Goal: Use online tool/utility: Use online tool/utility

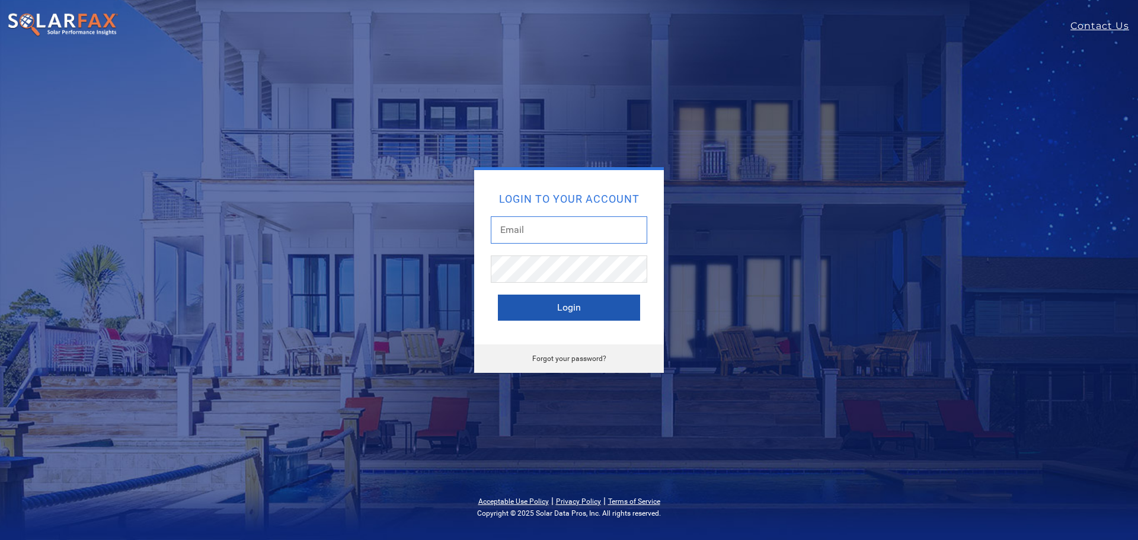
type input "carson.cooper@ambrosesolar.com"
click at [602, 302] on button "Login" at bounding box center [569, 308] width 142 height 26
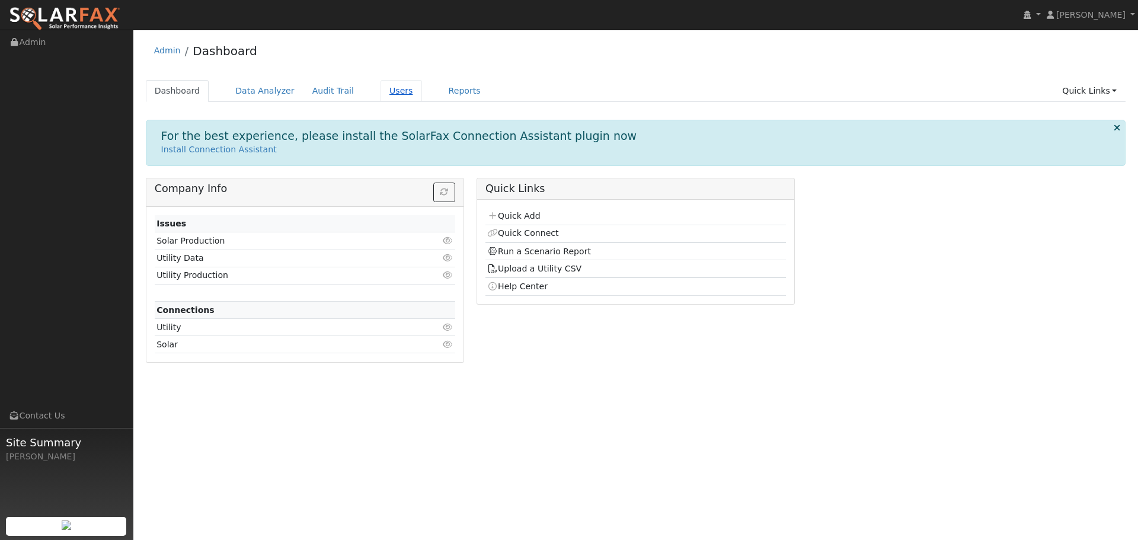
click at [382, 88] on link "Users" at bounding box center [400, 91] width 41 height 22
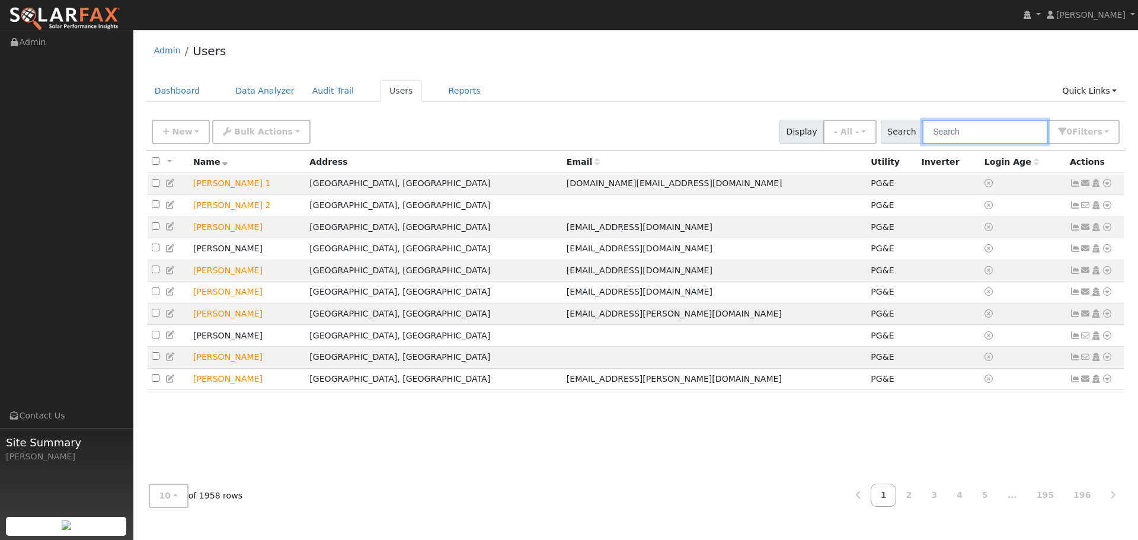
click at [963, 131] on input "text" at bounding box center [985, 132] width 126 height 24
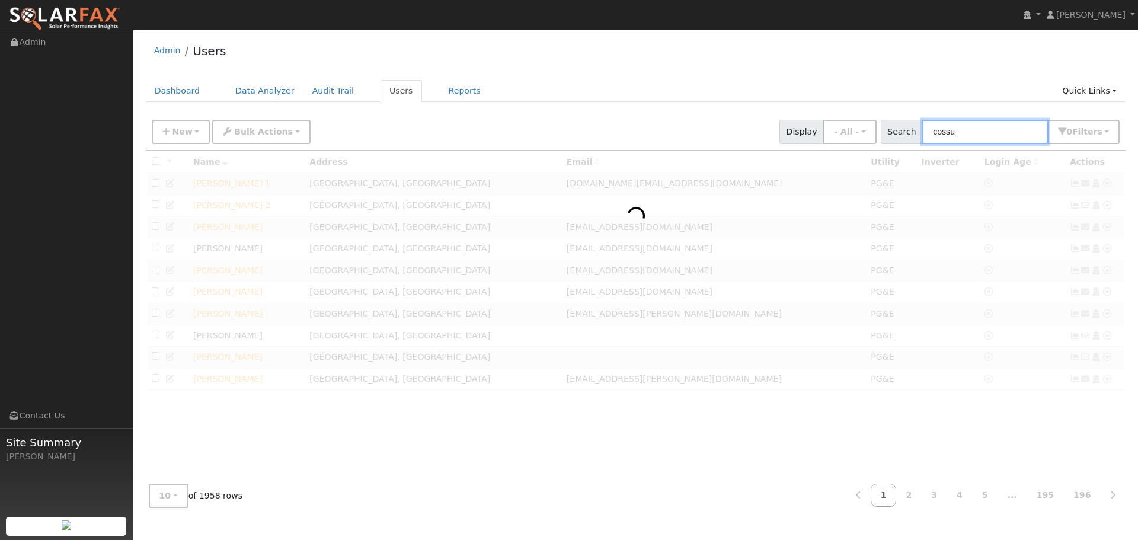
type input "cossu"
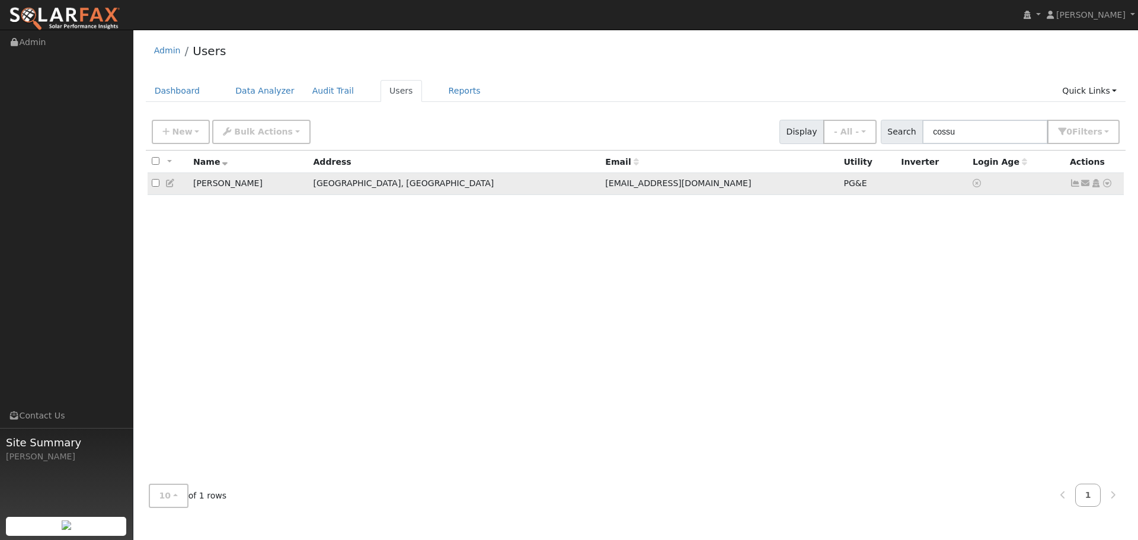
click at [1075, 183] on icon at bounding box center [1075, 183] width 11 height 8
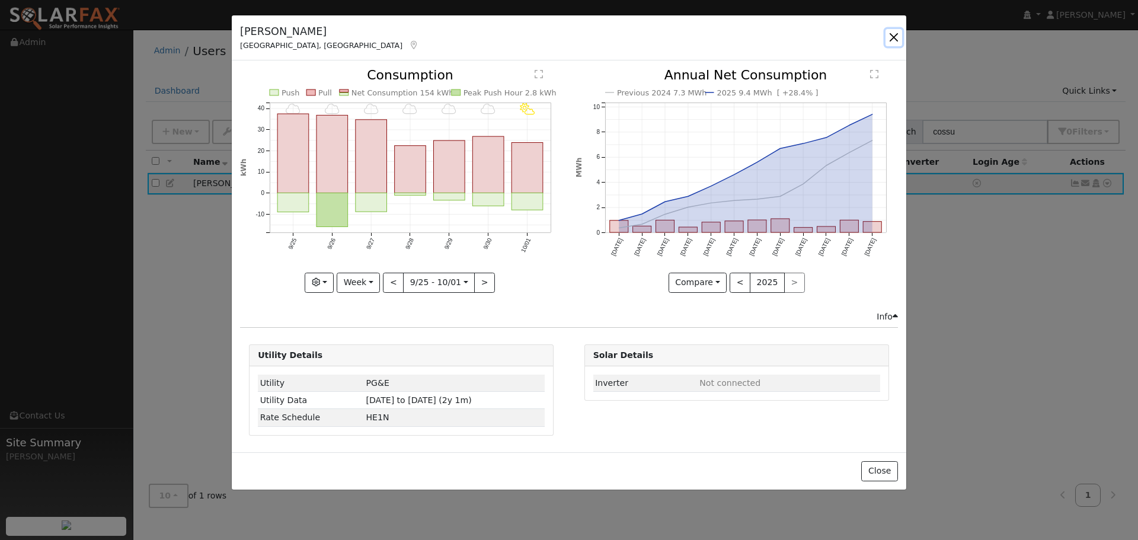
drag, startPoint x: 894, startPoint y: 40, endPoint x: 964, endPoint y: 72, distance: 77.2
click at [894, 40] on button "button" at bounding box center [893, 37] width 17 height 17
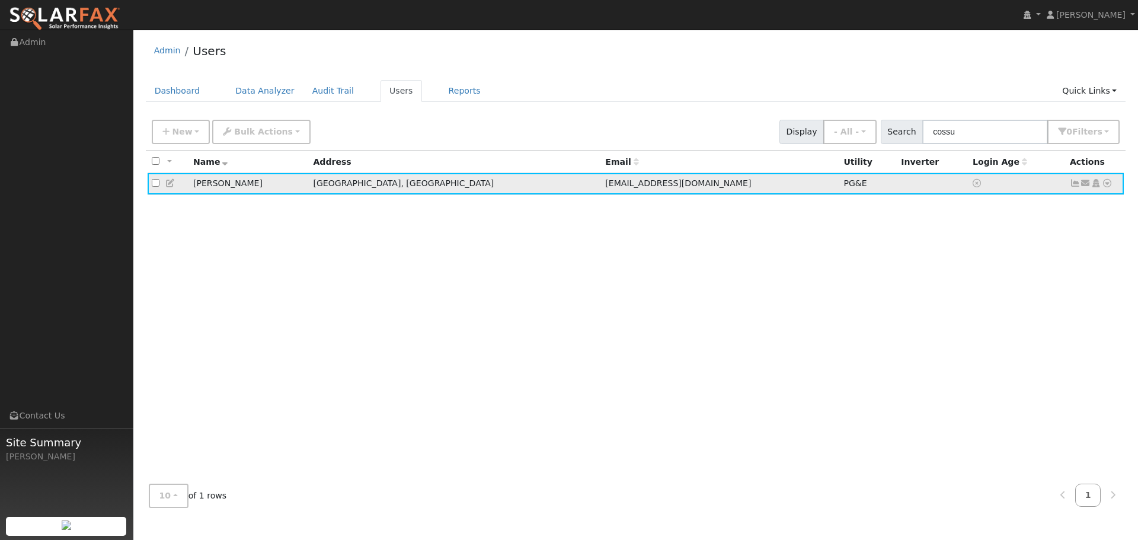
click at [1075, 186] on icon at bounding box center [1075, 183] width 11 height 8
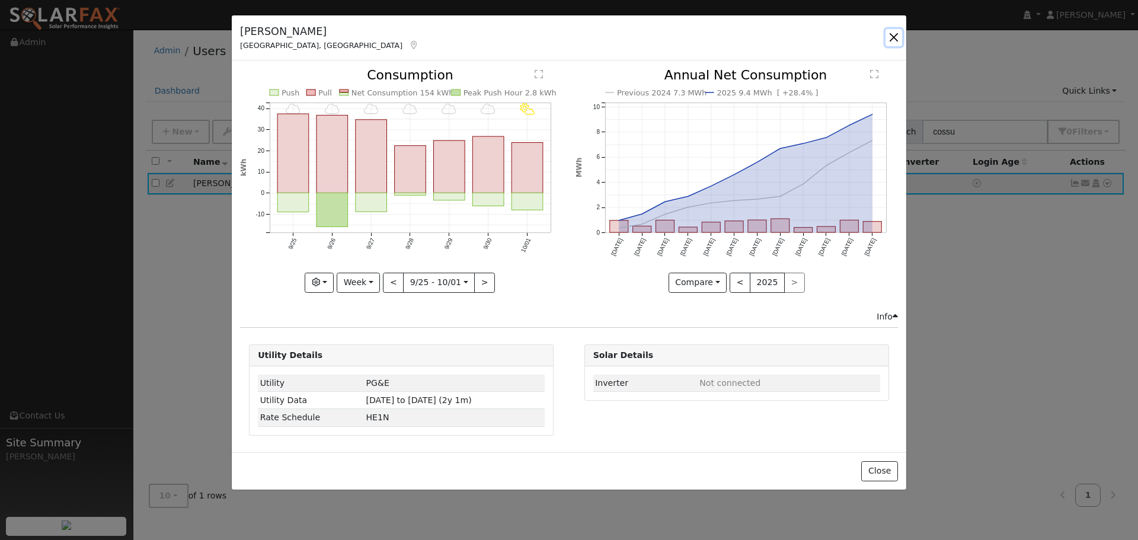
click at [887, 32] on button "button" at bounding box center [893, 37] width 17 height 17
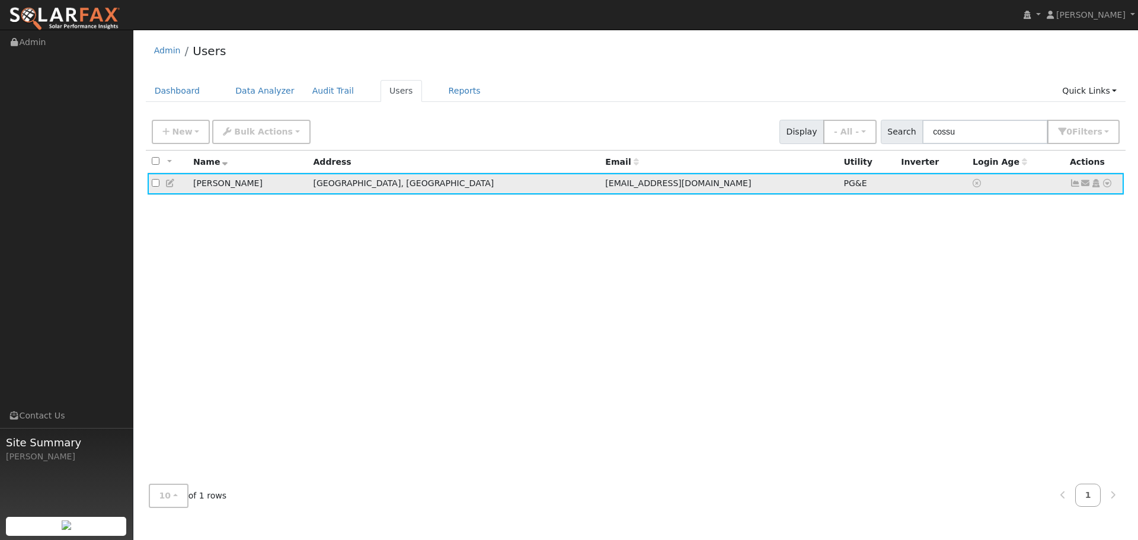
click at [1102, 185] on icon at bounding box center [1107, 183] width 11 height 8
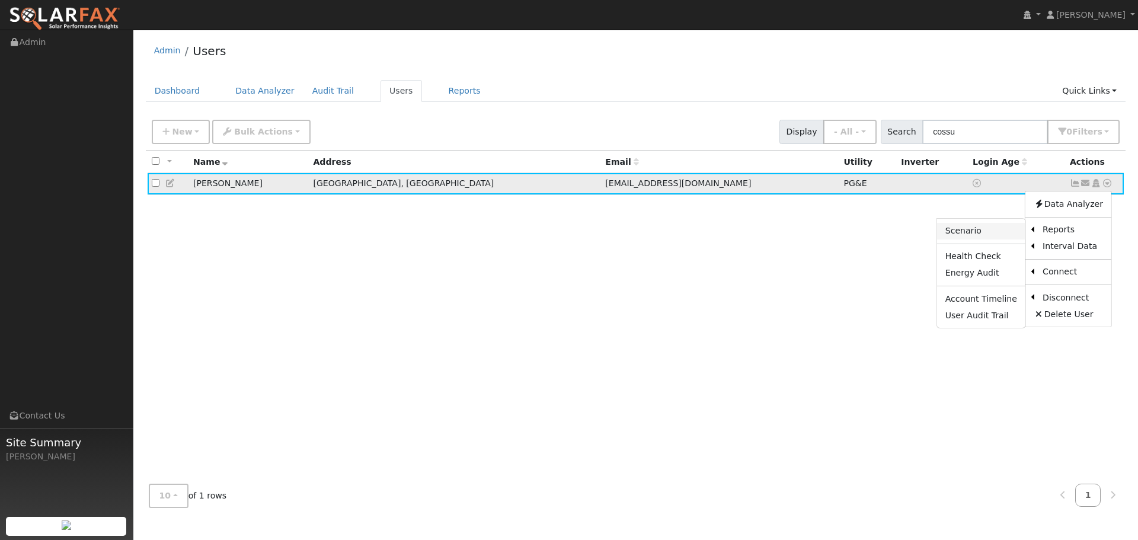
click at [970, 238] on link "Scenario" at bounding box center [981, 231] width 88 height 17
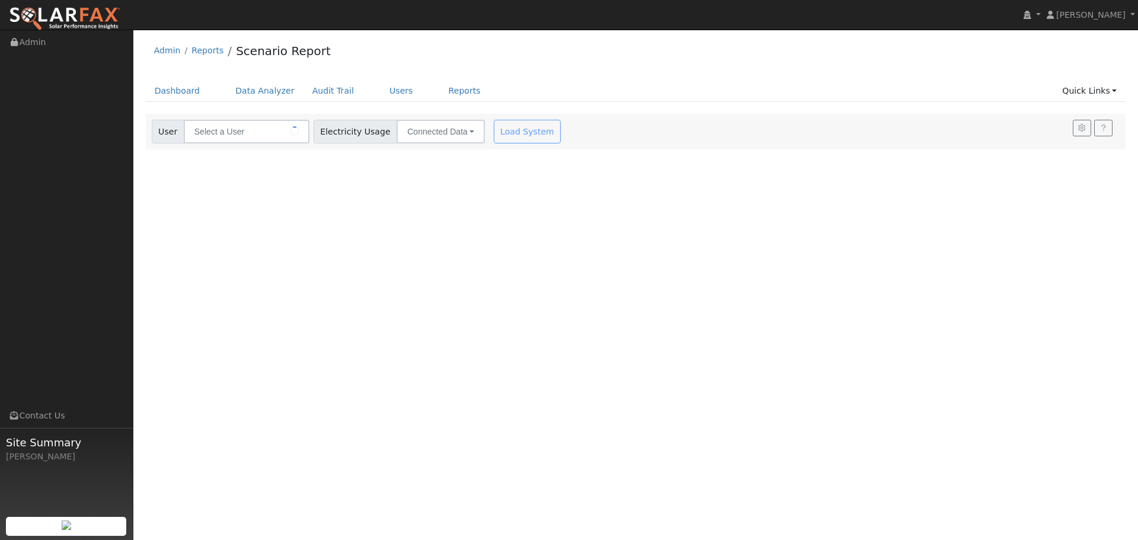
type input "[PERSON_NAME]"
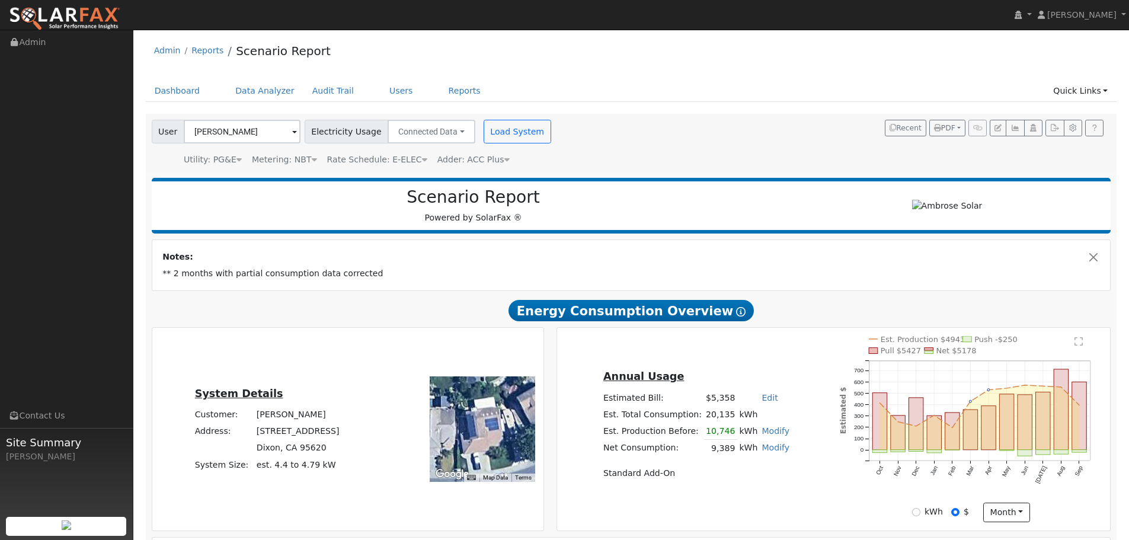
drag, startPoint x: 853, startPoint y: 299, endPoint x: 859, endPoint y: 260, distance: 39.5
click at [853, 294] on div "Scenario Report Powered by SolarFax ® Notes: ** 2 months with partial consumpti…" at bounding box center [631, 451] width 971 height 558
drag, startPoint x: 256, startPoint y: 292, endPoint x: 205, endPoint y: 280, distance: 52.3
click at [223, 283] on div "Scenario Report Powered by SolarFax ® Notes: ** 2 months with partial consumpti…" at bounding box center [631, 451] width 971 height 558
click at [204, 272] on td "** 2 months with partial consumption data corrected" at bounding box center [632, 273] width 942 height 17
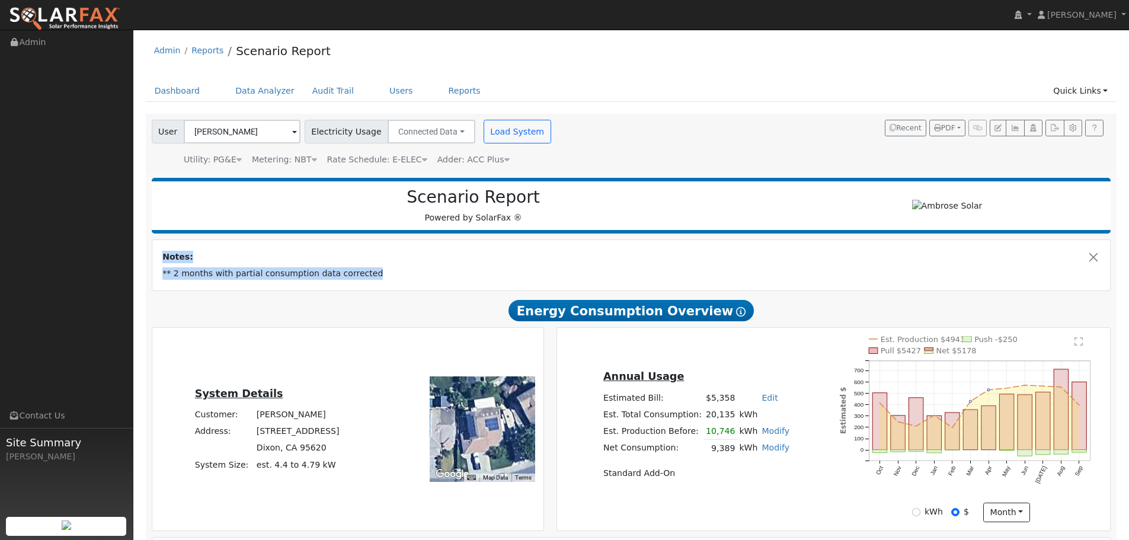
drag, startPoint x: 355, startPoint y: 248, endPoint x: 385, endPoint y: 284, distance: 47.1
click at [356, 250] on td "Notes:" at bounding box center [632, 256] width 942 height 17
drag, startPoint x: 374, startPoint y: 273, endPoint x: 311, endPoint y: 289, distance: 65.5
click at [374, 274] on td "** 2 months with partial consumption data corrected" at bounding box center [632, 273] width 942 height 17
click at [238, 307] on h2 "Energy Consumption Overview Show Help" at bounding box center [631, 311] width 959 height 22
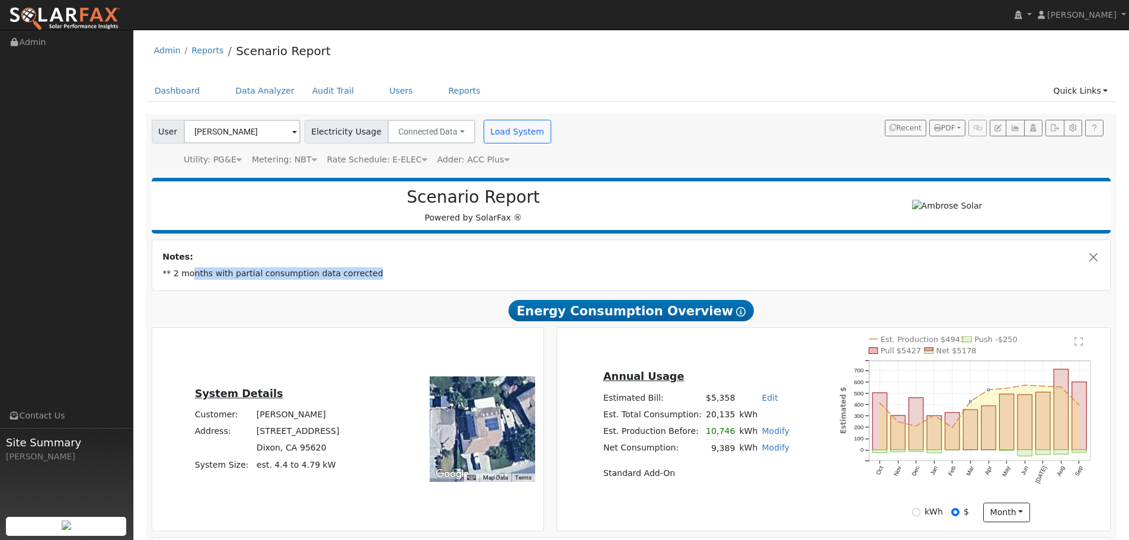
drag, startPoint x: 192, startPoint y: 274, endPoint x: 393, endPoint y: 271, distance: 200.9
click at [393, 271] on td "** 2 months with partial consumption data corrected" at bounding box center [632, 273] width 942 height 17
click at [396, 298] on div "Scenario Report Powered by SolarFax ® Notes: ** 2 months with partial consumpti…" at bounding box center [631, 451] width 971 height 558
click at [1096, 258] on button "Close" at bounding box center [1093, 257] width 12 height 12
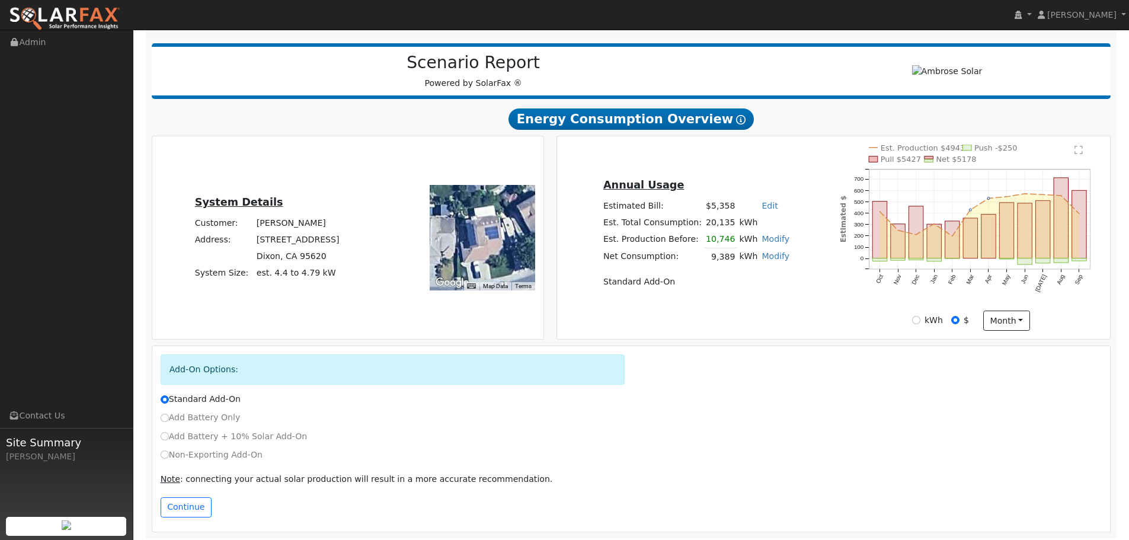
scroll to position [139, 0]
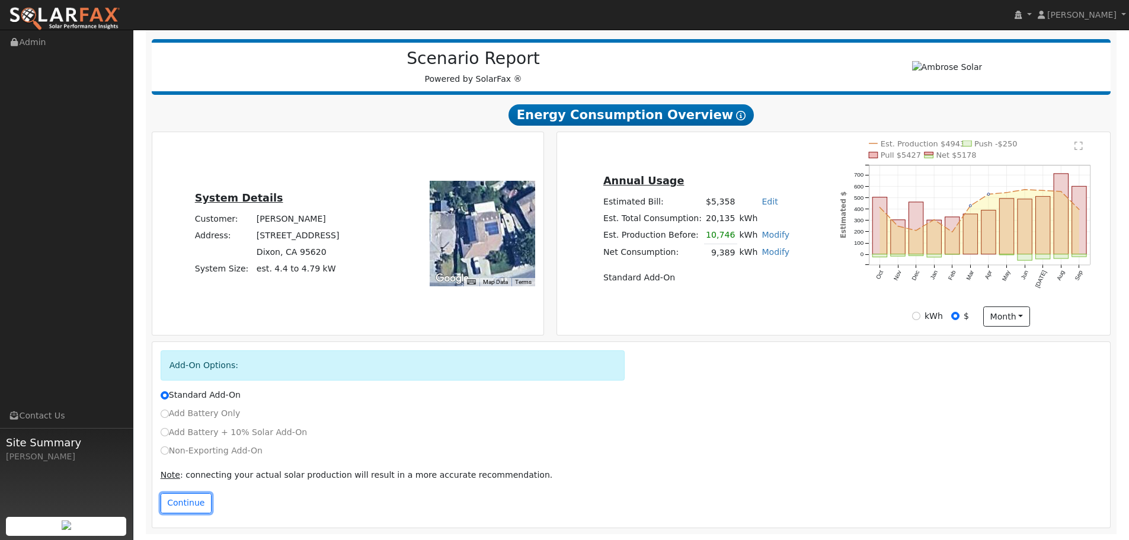
drag, startPoint x: 181, startPoint y: 495, endPoint x: 187, endPoint y: 498, distance: 6.6
click at [184, 497] on button "Continue" at bounding box center [186, 503] width 51 height 20
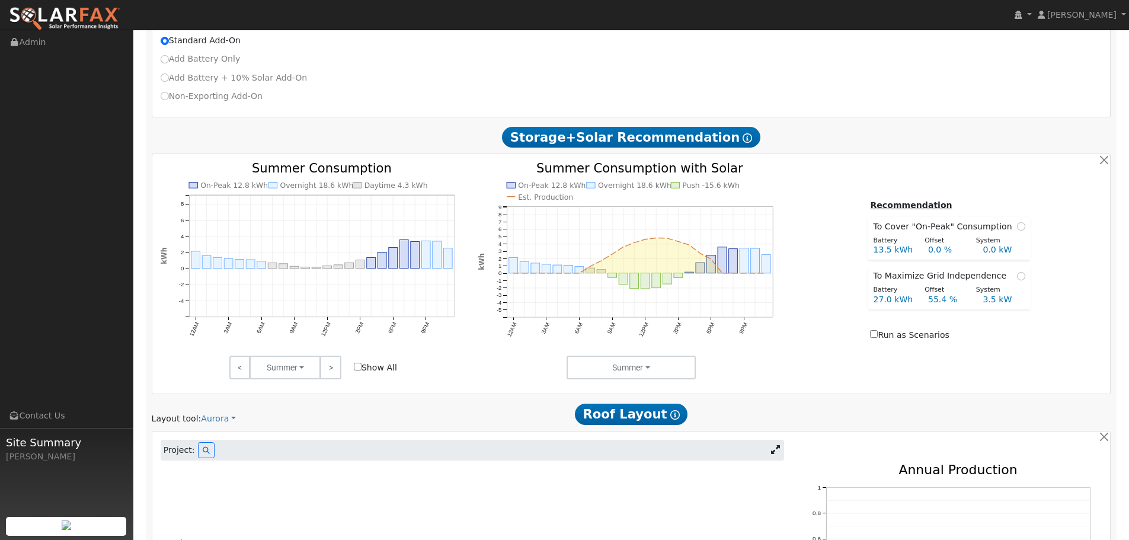
scroll to position [513, 0]
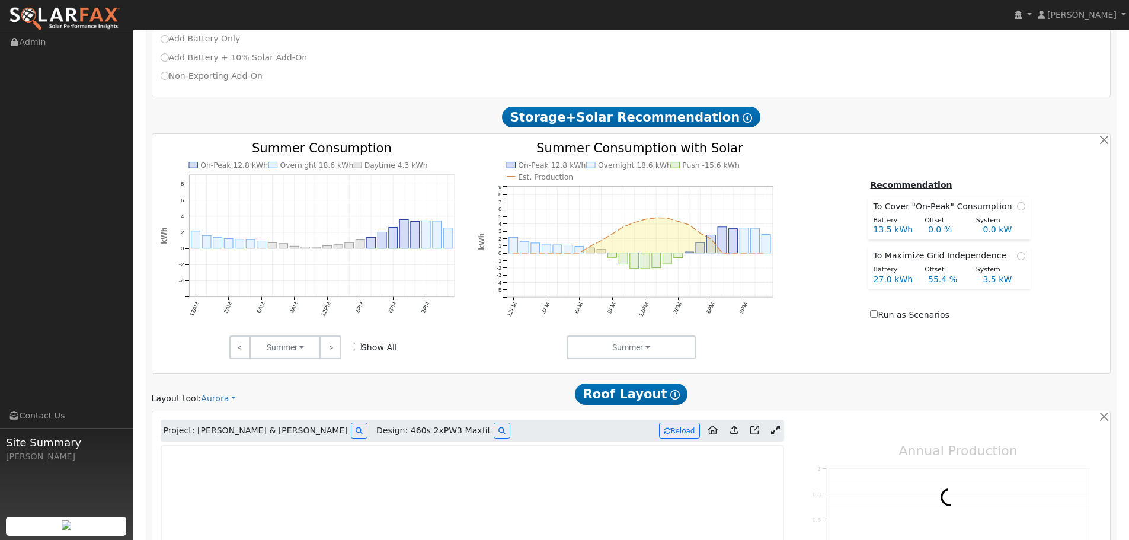
type input "34323"
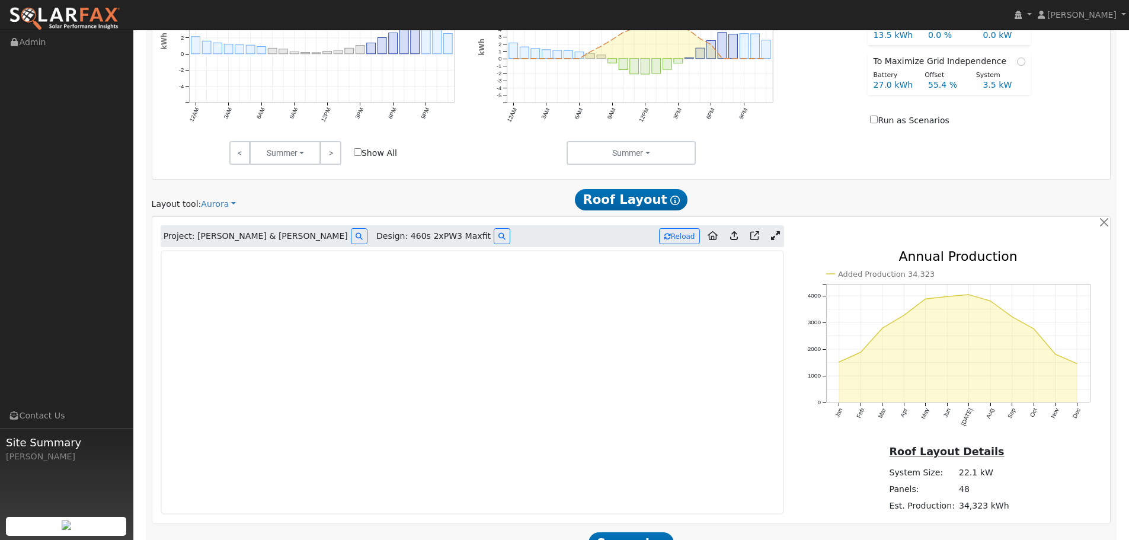
scroll to position [712, 0]
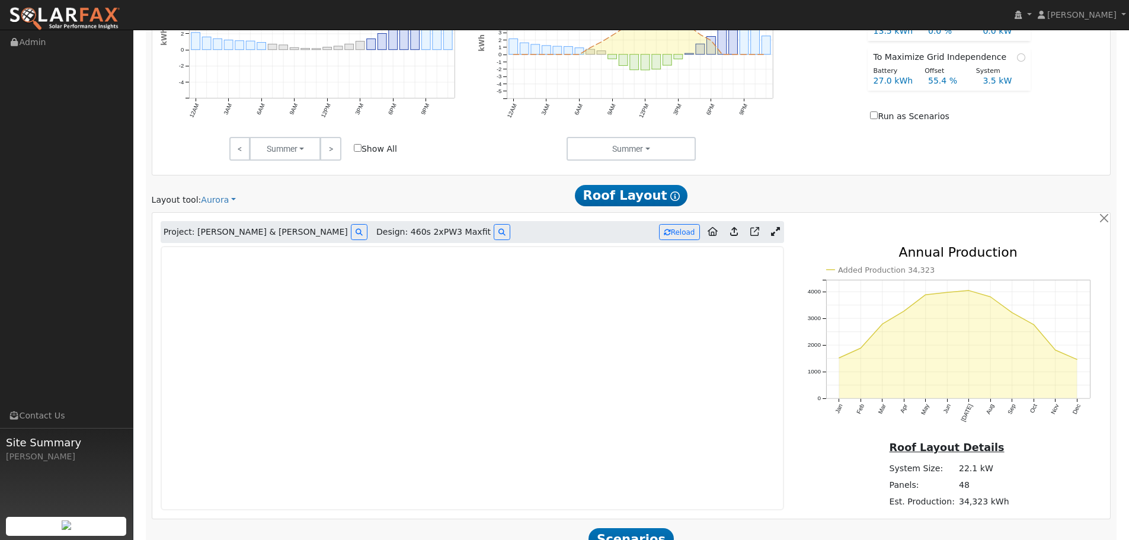
click at [1073, 180] on div "Scenario Report Powered by SolarFax ® Energy Consumption Overview Show Help Thi…" at bounding box center [631, 58] width 971 height 1197
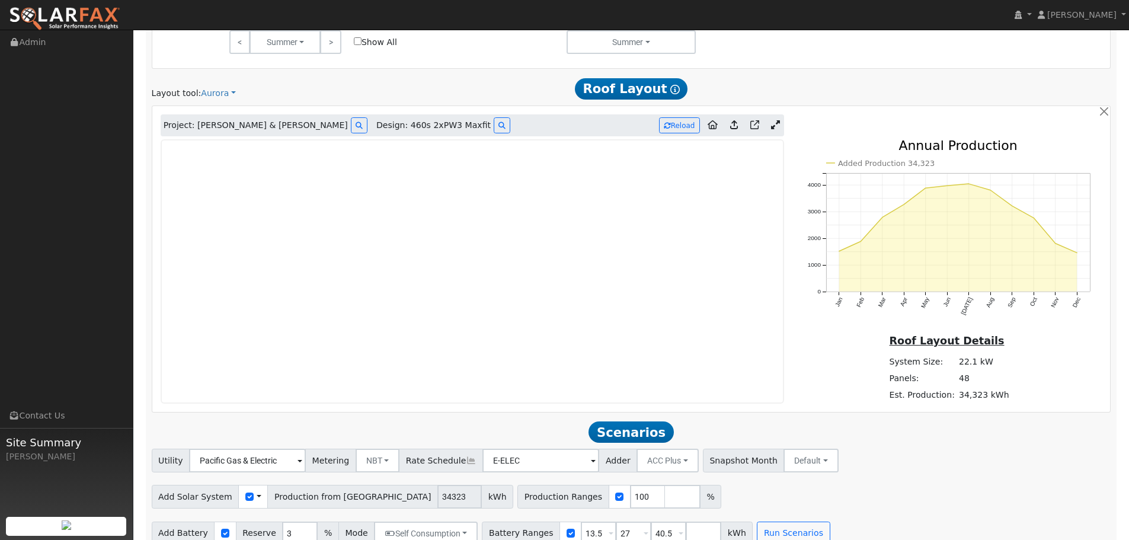
scroll to position [836, 0]
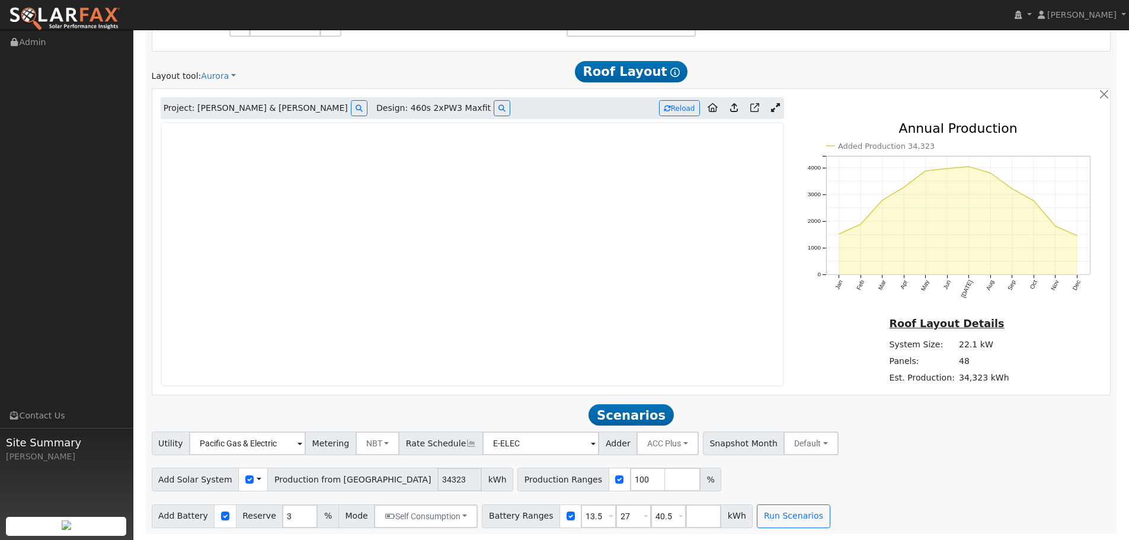
click at [772, 107] on icon at bounding box center [775, 107] width 9 height 9
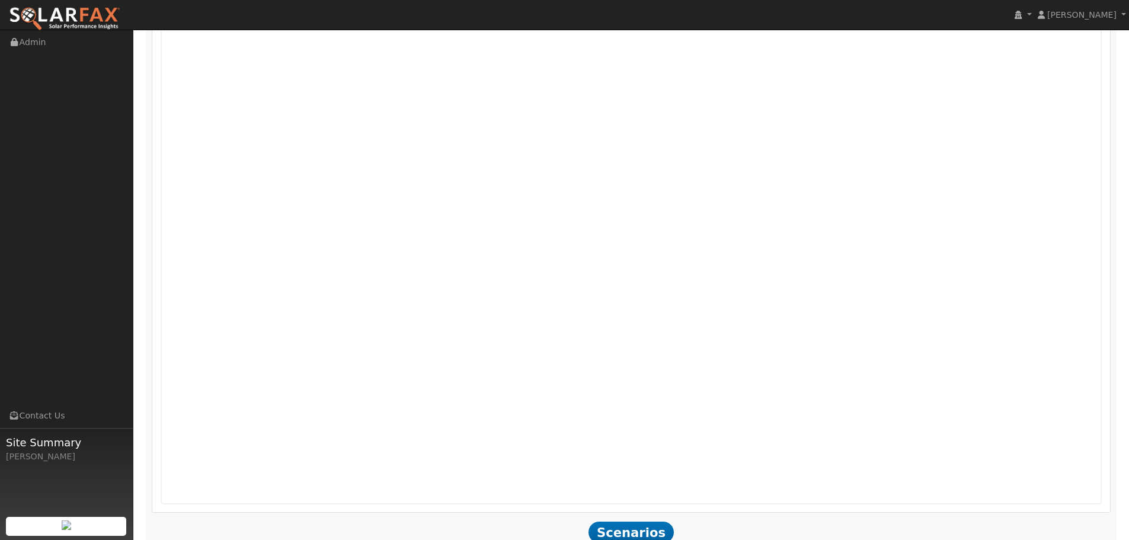
scroll to position [904, 0]
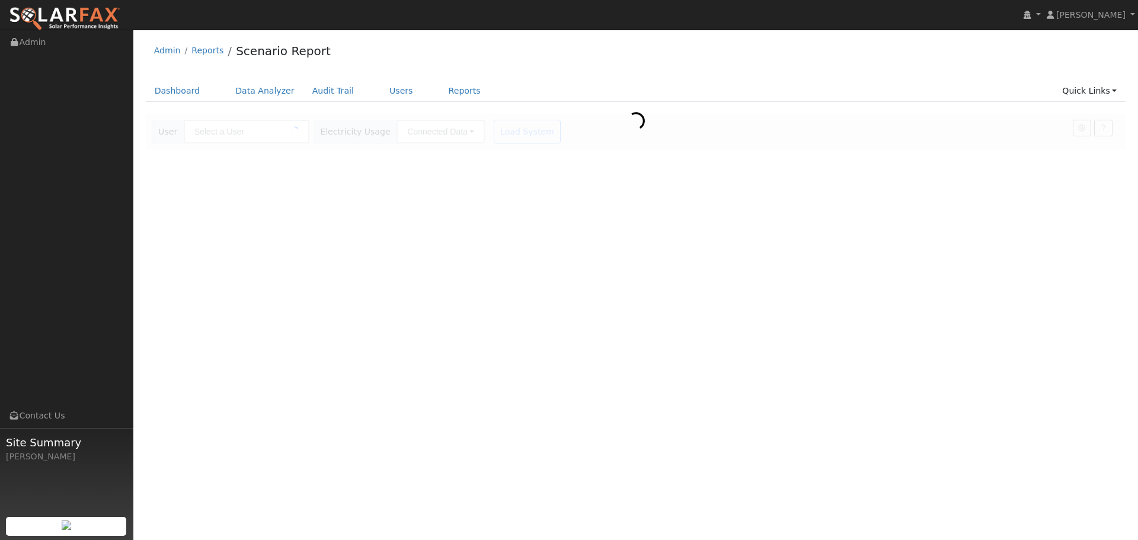
type input "[PERSON_NAME]"
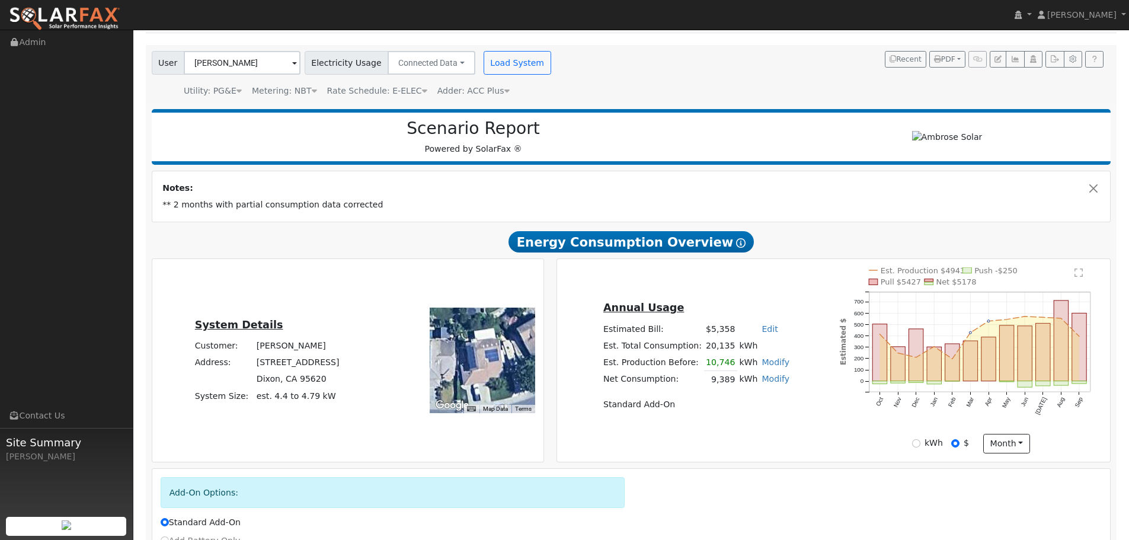
scroll to position [196, 0]
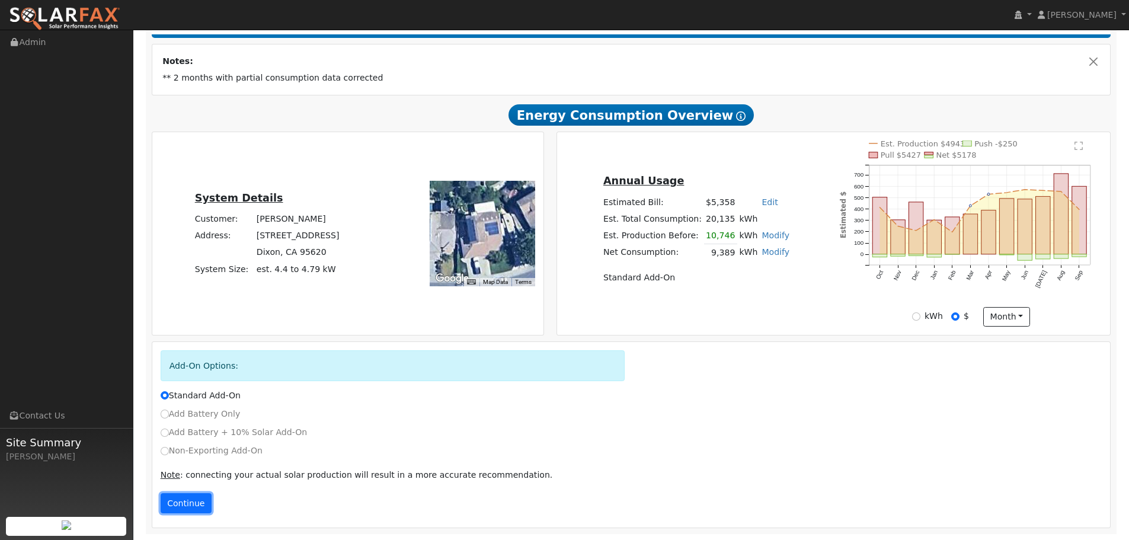
click at [201, 507] on button "Continue" at bounding box center [186, 503] width 51 height 20
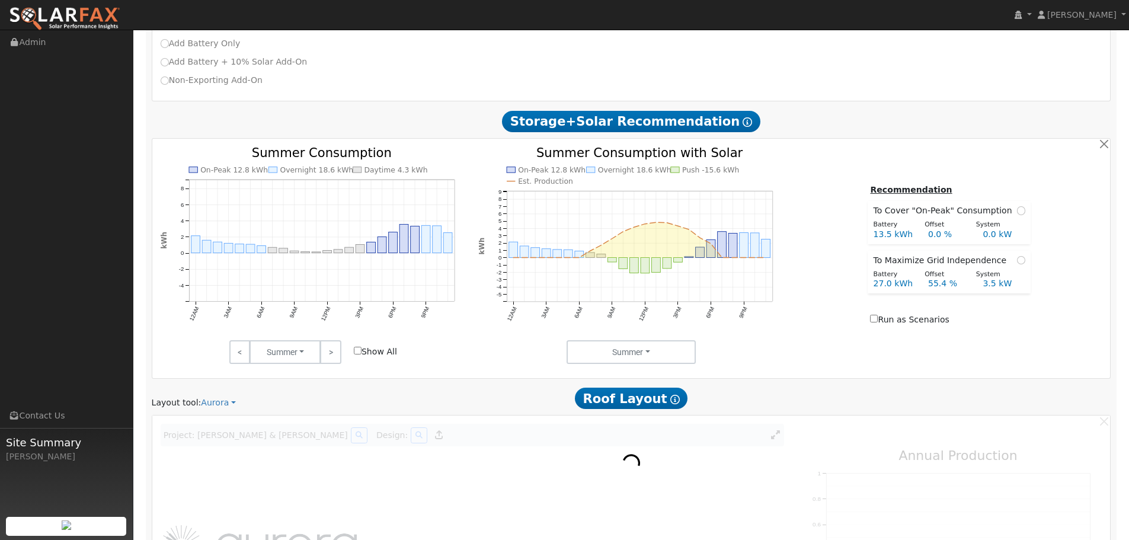
scroll to position [571, 0]
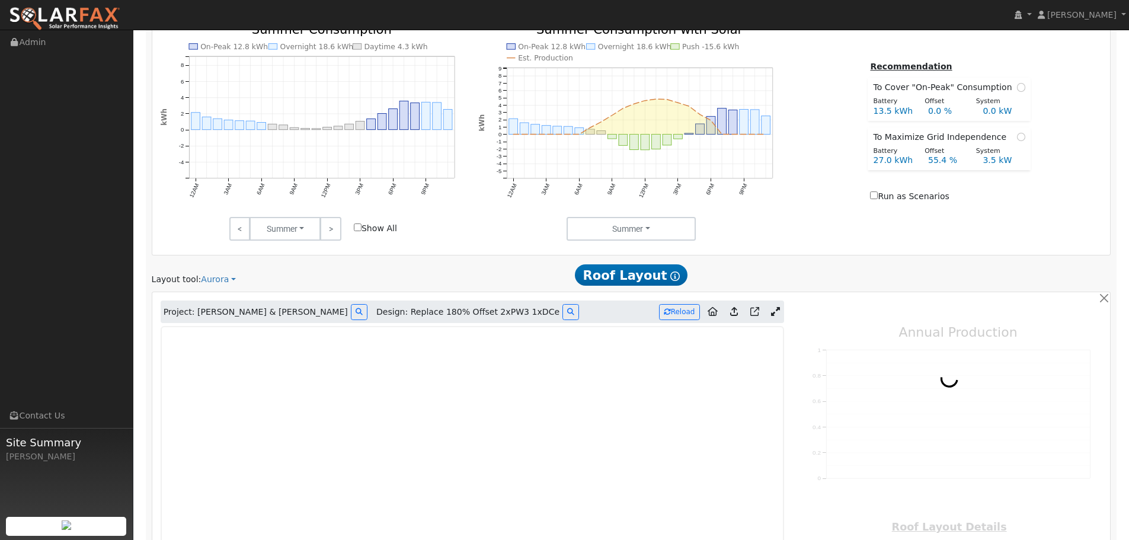
type input "34323"
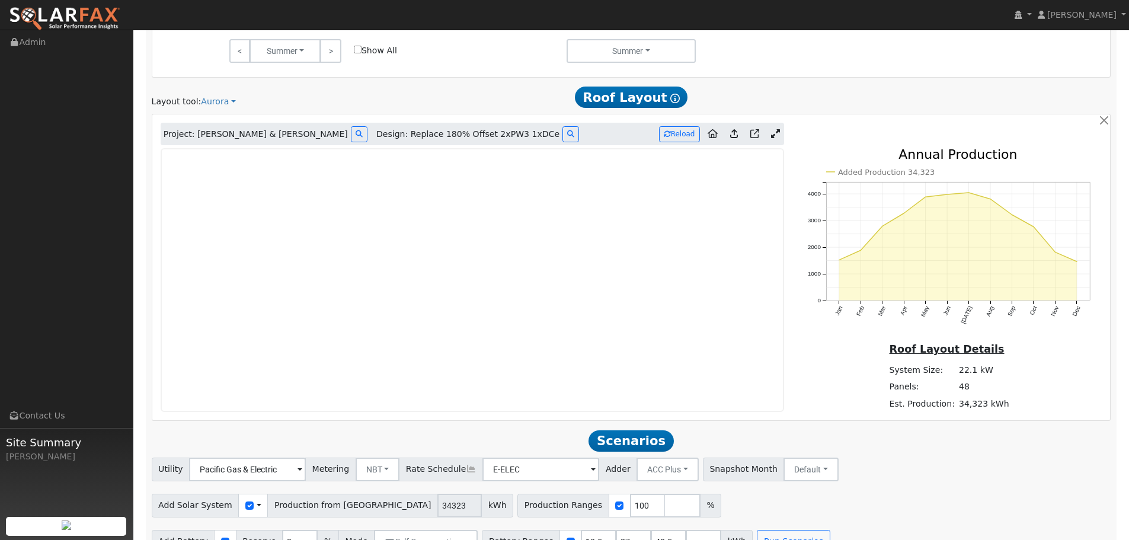
scroll to position [893, 0]
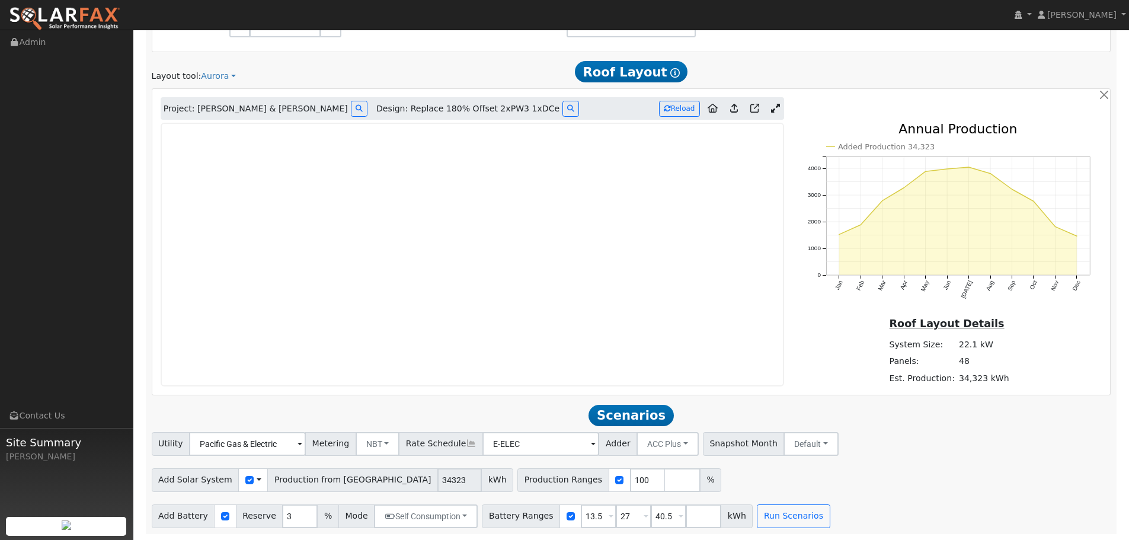
click at [778, 108] on icon at bounding box center [775, 108] width 9 height 9
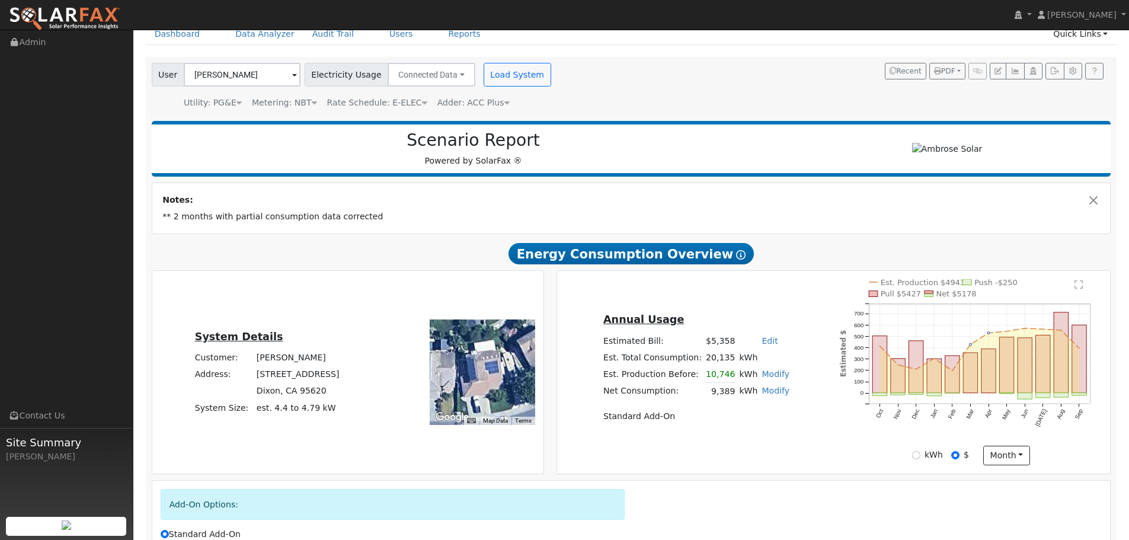
scroll to position [178, 0]
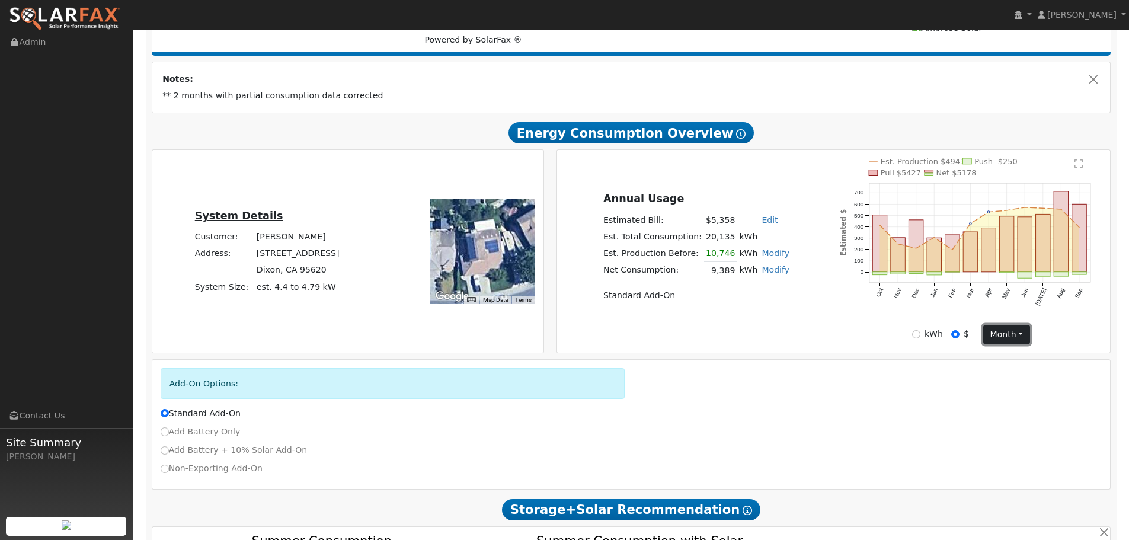
click at [1020, 336] on button "month" at bounding box center [1006, 335] width 47 height 20
click at [1006, 380] on link "Month" at bounding box center [1025, 375] width 82 height 17
click at [946, 164] on text "Est. Production $4939" at bounding box center [923, 161] width 84 height 9
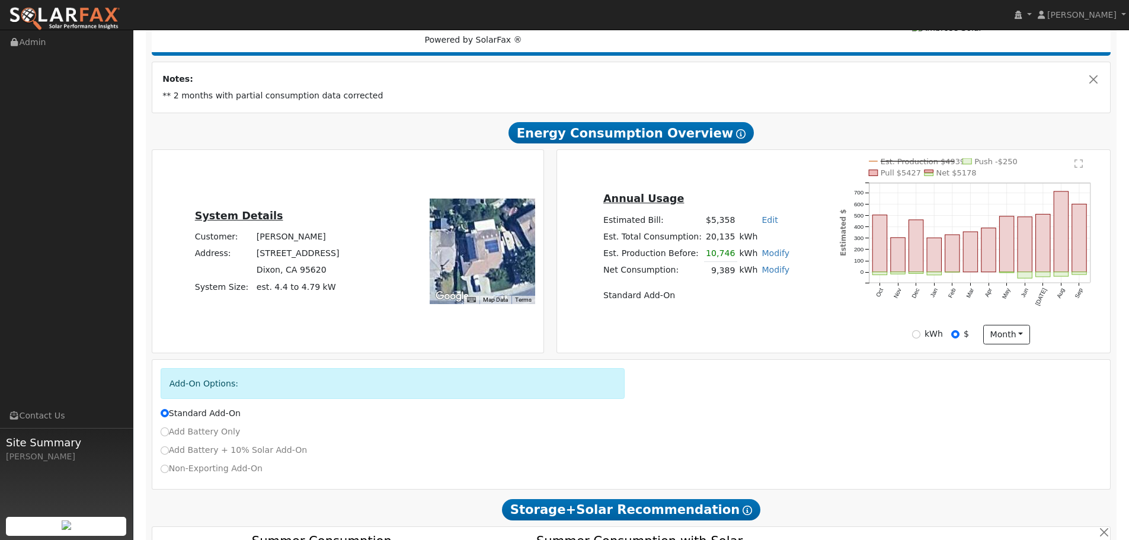
click at [948, 159] on text "Est. Production $4939" at bounding box center [923, 161] width 84 height 9
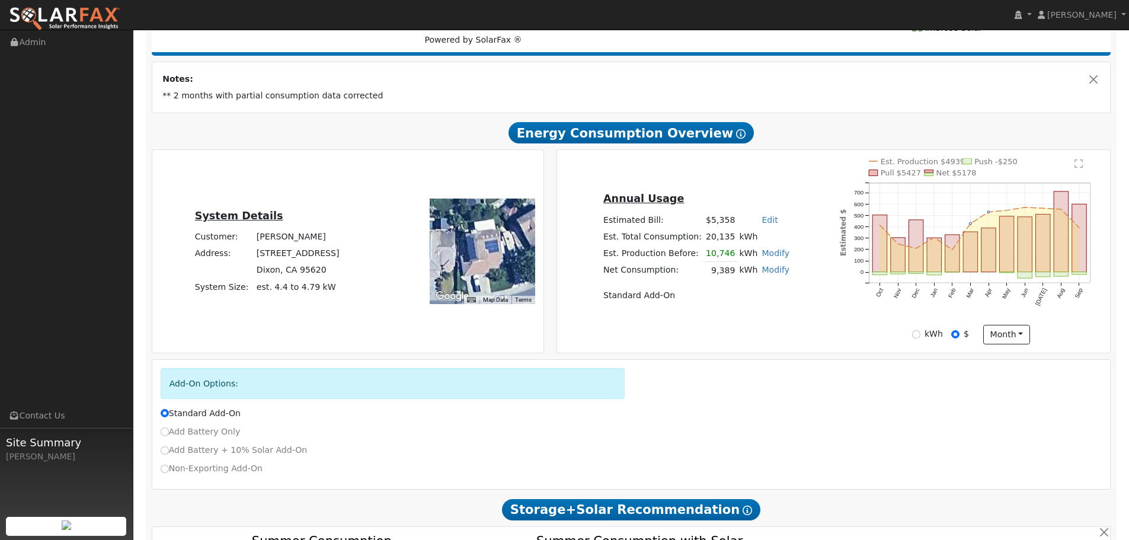
click at [905, 172] on text "Pull $5427" at bounding box center [901, 173] width 40 height 9
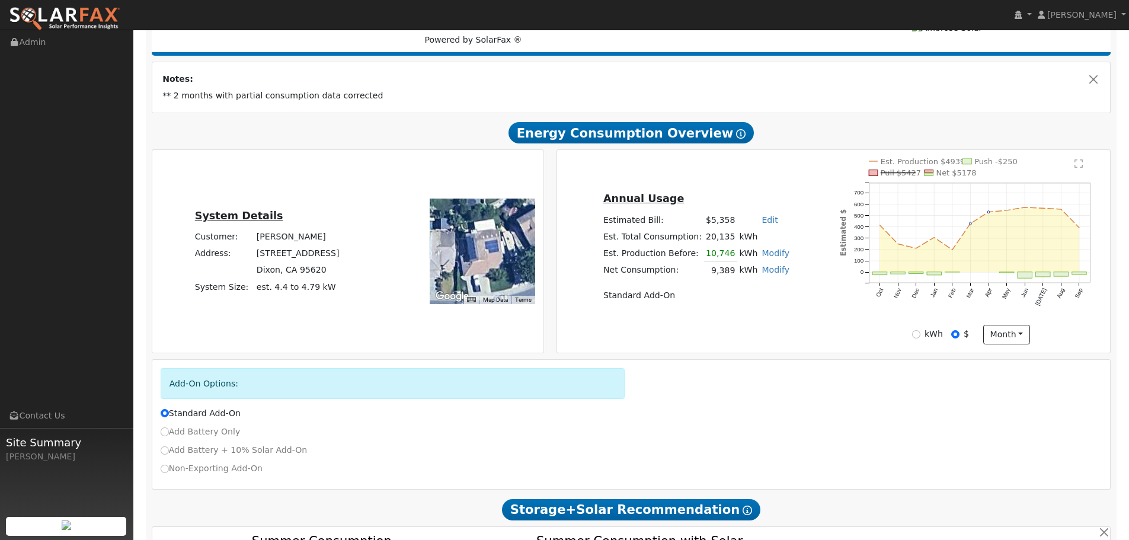
click at [903, 170] on text "Pull $5427" at bounding box center [901, 173] width 40 height 9
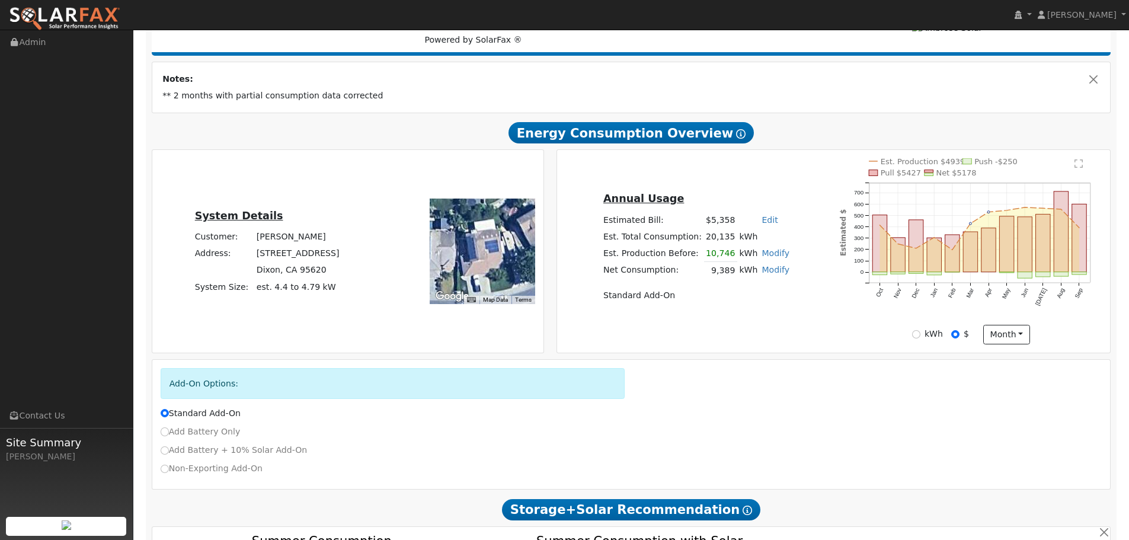
click at [920, 327] on div "kWh $ month Day Month" at bounding box center [971, 335] width 274 height 20
click at [918, 334] on input "kWh" at bounding box center [916, 334] width 8 height 8
radio input "true"
radio input "false"
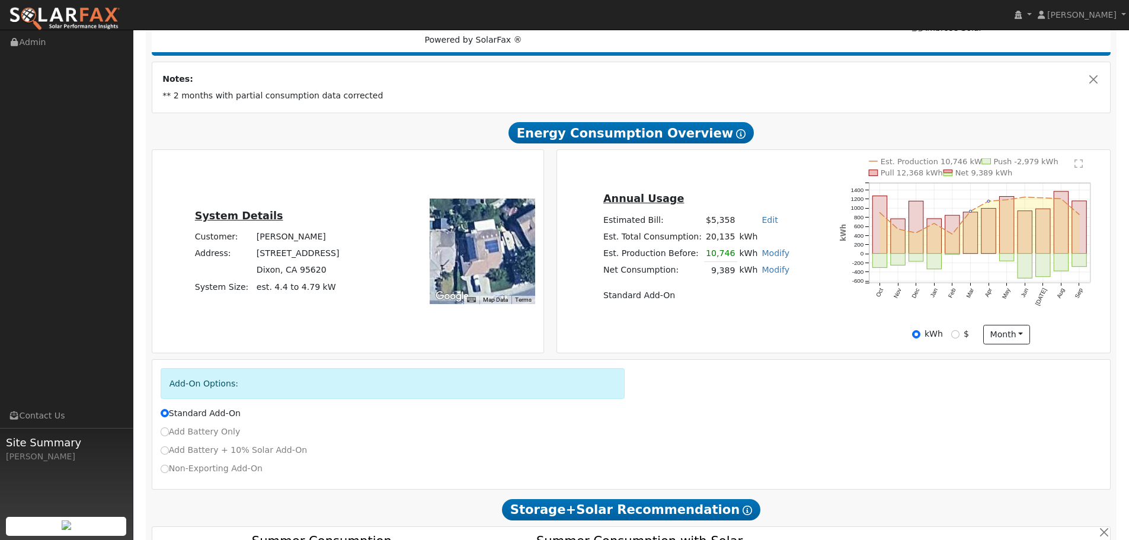
click at [1038, 199] on icon "Est. Production 10,746 kWh Push -2,979 kWh Pull 12,368 kWh Net 9,389 kWh Oct No…" at bounding box center [971, 243] width 262 height 171
click at [1016, 332] on button "month" at bounding box center [1006, 335] width 47 height 20
click at [666, 299] on td "Standard Add-On" at bounding box center [696, 295] width 190 height 17
click at [772, 253] on link "Modify" at bounding box center [775, 252] width 28 height 9
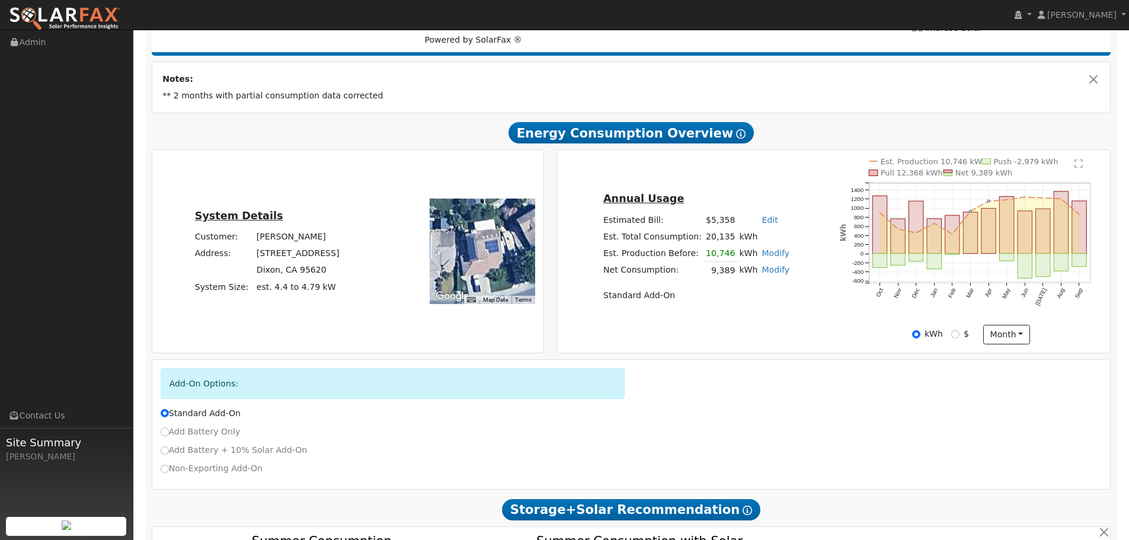
type input "10746"
click at [785, 247] on div "Change Production" at bounding box center [723, 242] width 156 height 11
click at [791, 238] on button "button" at bounding box center [796, 242] width 10 height 10
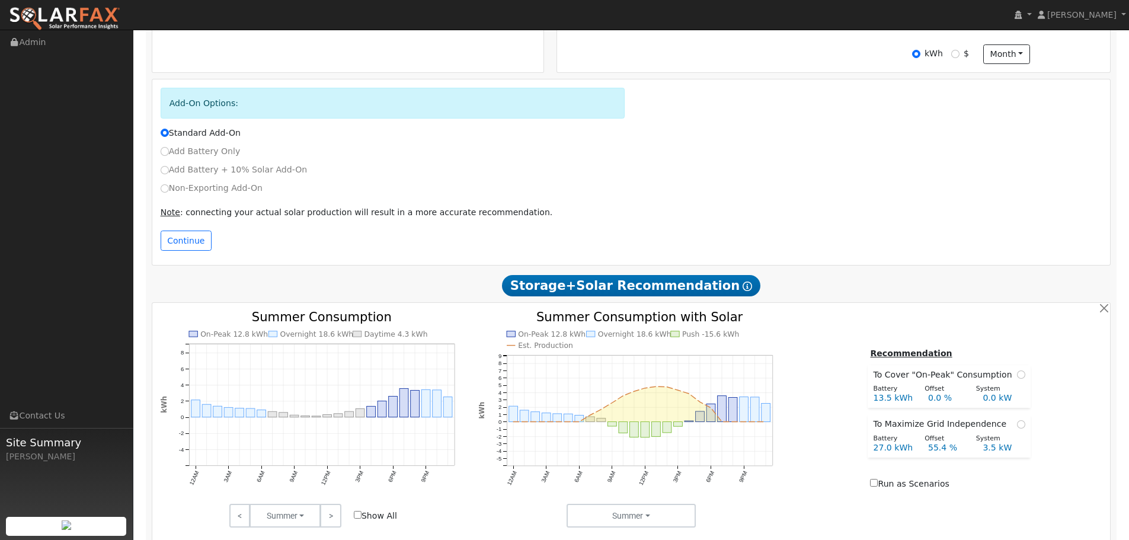
scroll to position [474, 0]
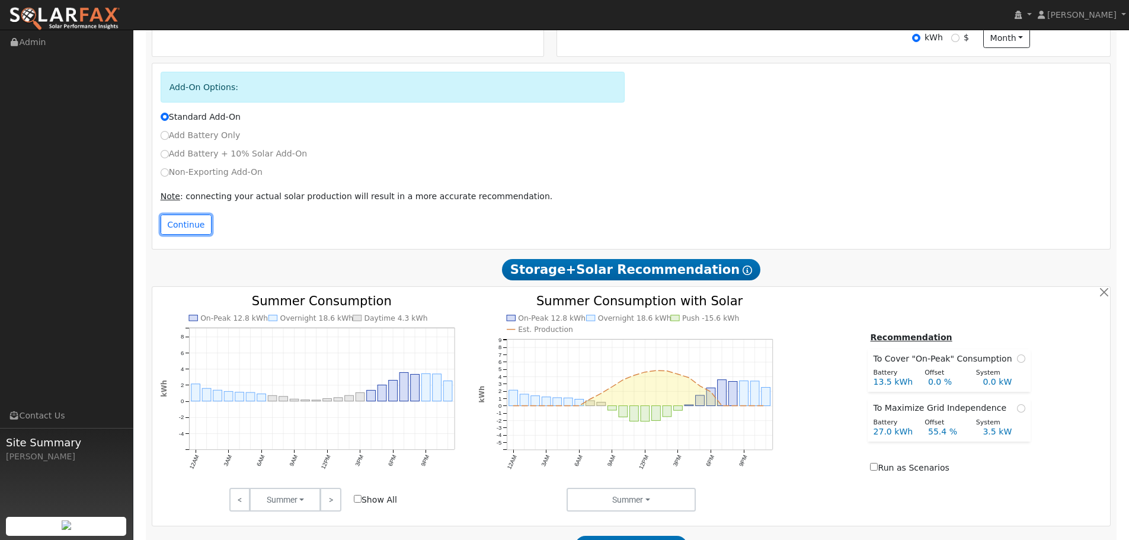
click at [183, 232] on button "Continue" at bounding box center [186, 225] width 51 height 20
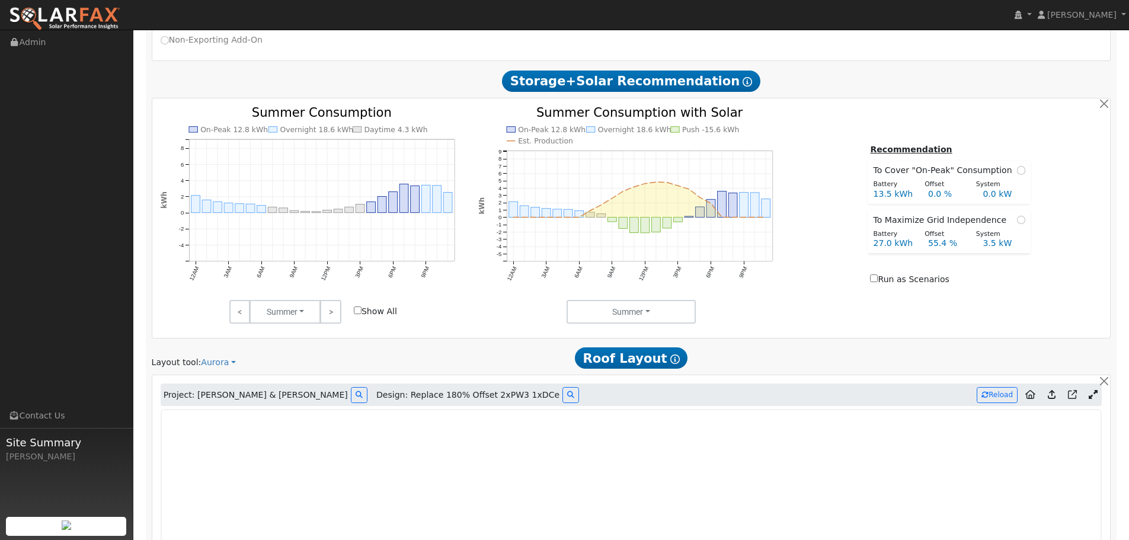
scroll to position [522, 0]
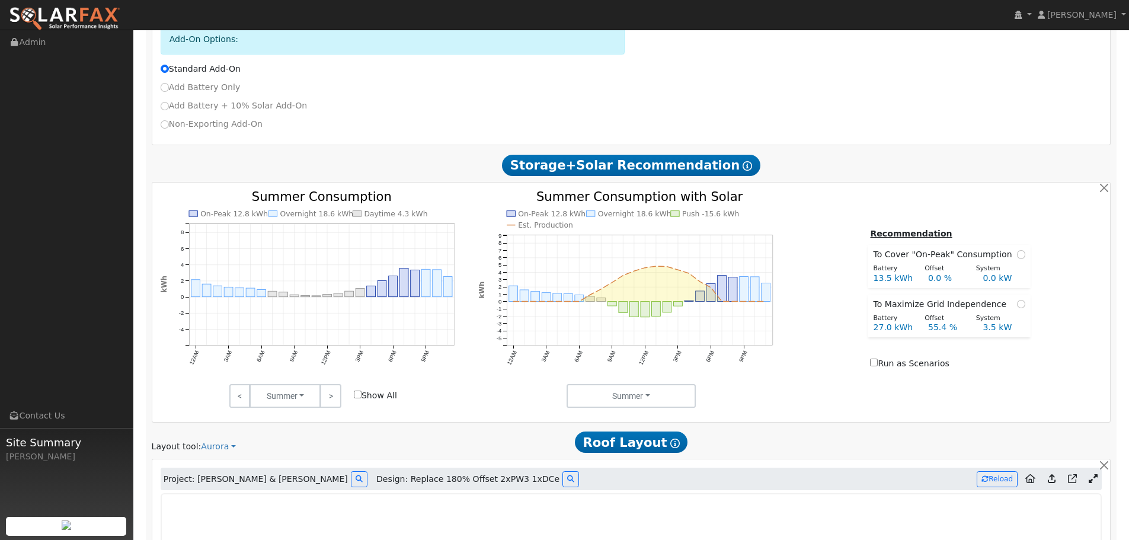
click at [878, 363] on input "Run as Scenarios" at bounding box center [874, 362] width 8 height 8
click at [877, 362] on input "Run as Scenarios" at bounding box center [874, 362] width 8 height 8
click at [887, 357] on td "Run as Scenarios" at bounding box center [949, 354] width 162 height 35
click at [886, 361] on label "Run as Scenarios" at bounding box center [909, 363] width 79 height 12
click at [878, 361] on input "Run as Scenarios" at bounding box center [874, 362] width 8 height 8
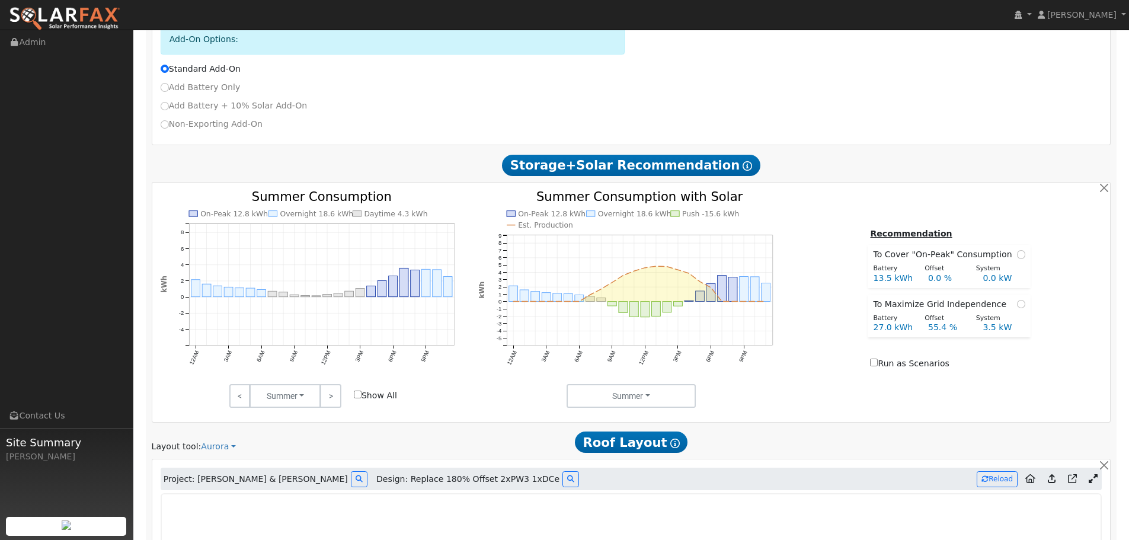
checkbox input "true"
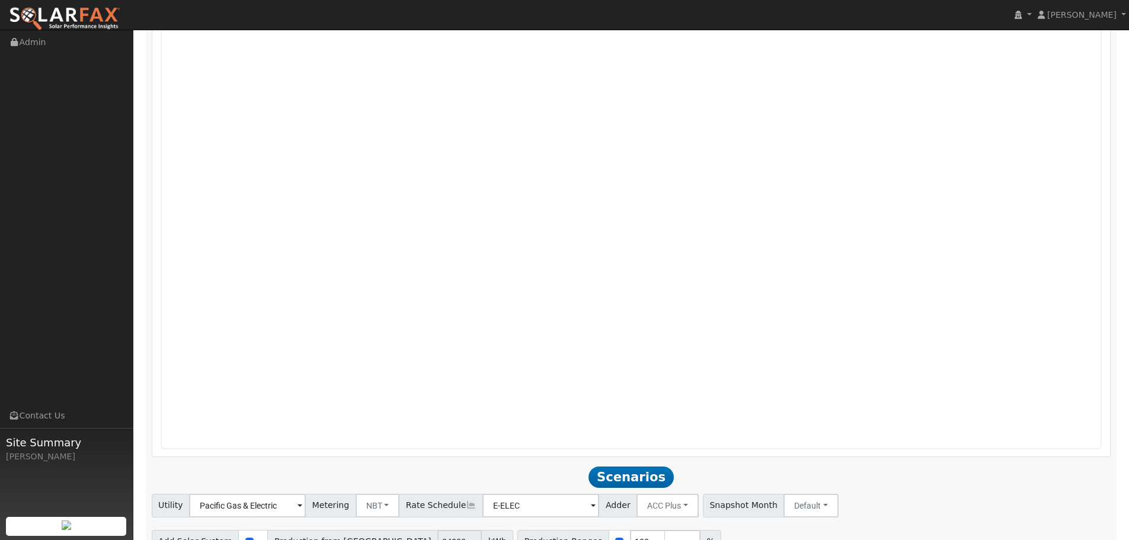
scroll to position [1198, 0]
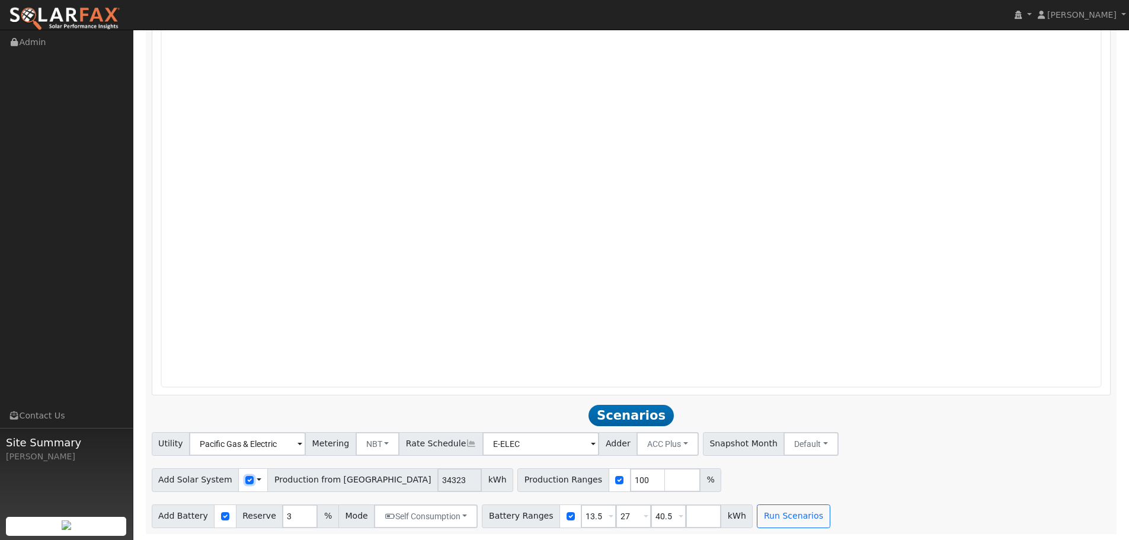
click at [245, 478] on input "checkbox" at bounding box center [249, 480] width 8 height 8
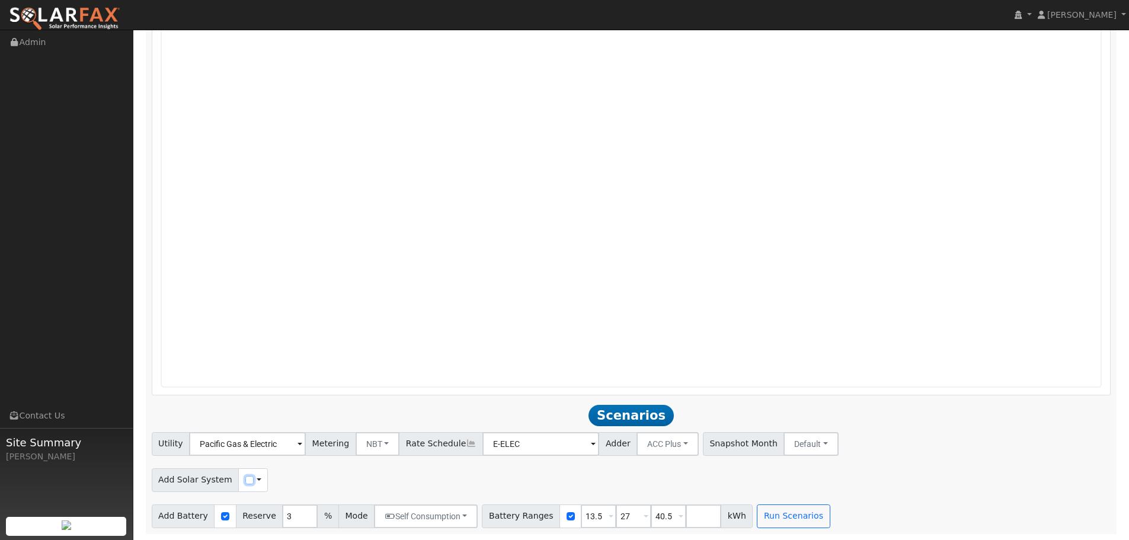
click at [245, 478] on input "checkbox" at bounding box center [249, 480] width 8 height 8
checkbox input "true"
click at [252, 479] on div "Use CSV Data" at bounding box center [253, 480] width 30 height 24
click at [257, 480] on span at bounding box center [259, 479] width 5 height 12
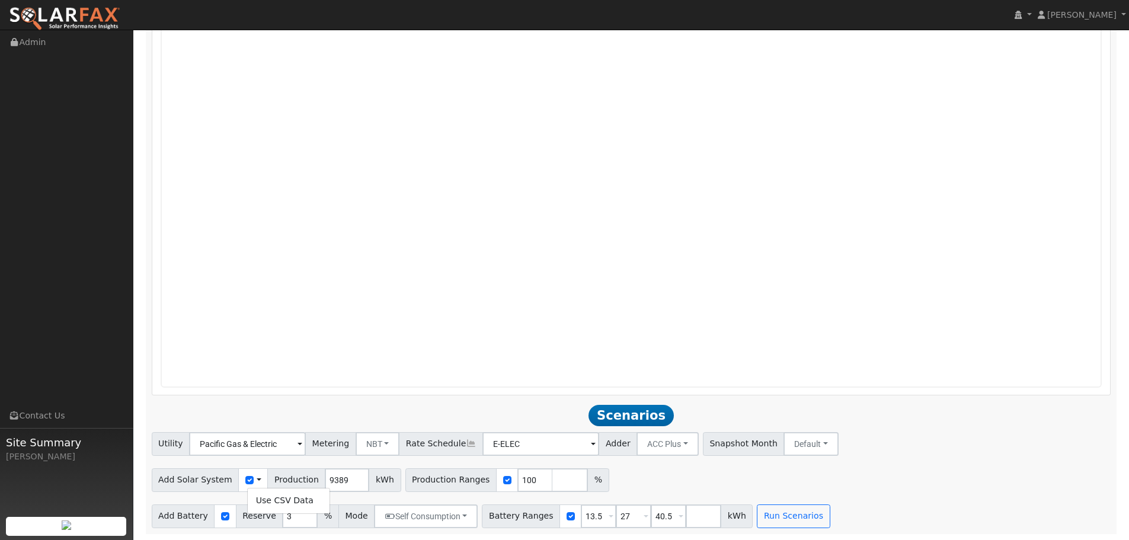
click at [257, 476] on span at bounding box center [259, 479] width 5 height 12
click at [519, 478] on input "101" at bounding box center [535, 480] width 36 height 24
click at [521, 477] on input "102" at bounding box center [535, 480] width 36 height 24
click at [521, 477] on input "103" at bounding box center [535, 480] width 36 height 24
type input "102"
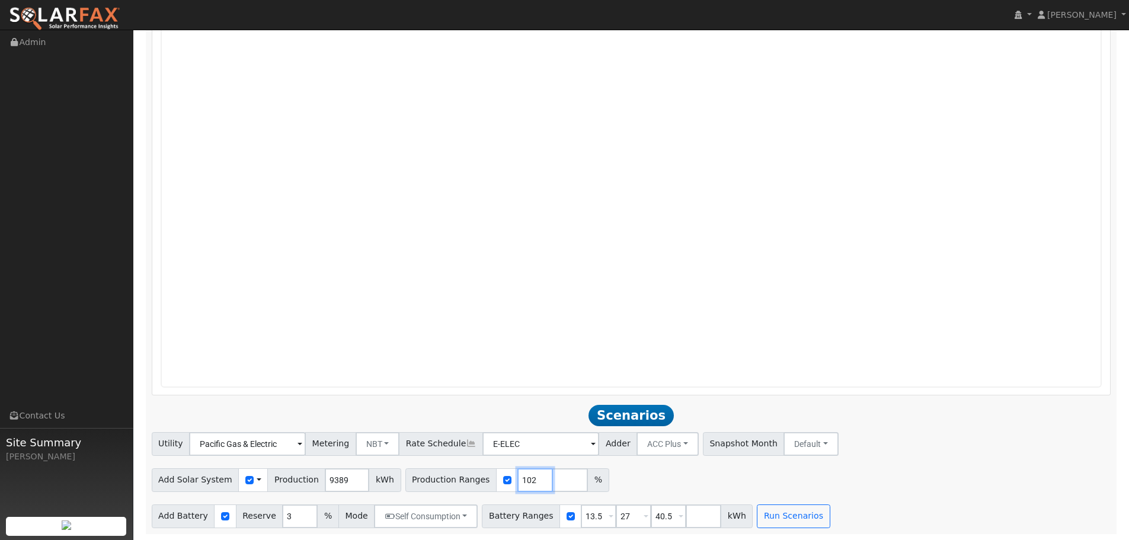
click at [517, 482] on input "102" at bounding box center [535, 480] width 36 height 24
click at [552, 479] on input "number" at bounding box center [570, 480] width 36 height 24
click at [562, 476] on input "number" at bounding box center [570, 480] width 36 height 24
type input "1"
click at [552, 477] on input "1" at bounding box center [570, 480] width 36 height 24
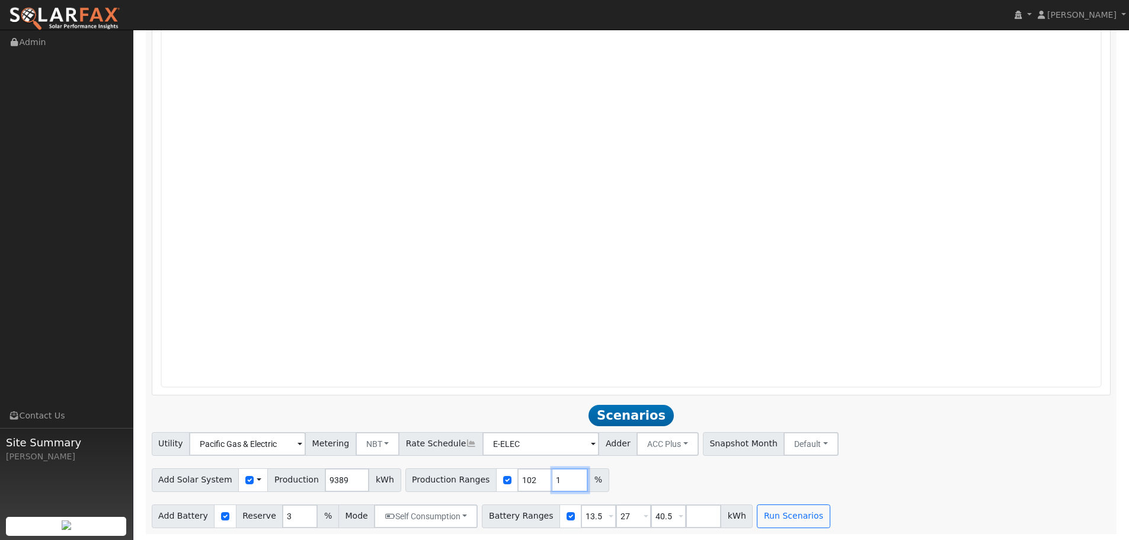
type input "1"
type input "102"
click at [552, 484] on input "102" at bounding box center [570, 480] width 36 height 24
click at [517, 478] on input "2" at bounding box center [535, 480] width 36 height 24
drag, startPoint x: 505, startPoint y: 477, endPoint x: 497, endPoint y: 477, distance: 8.9
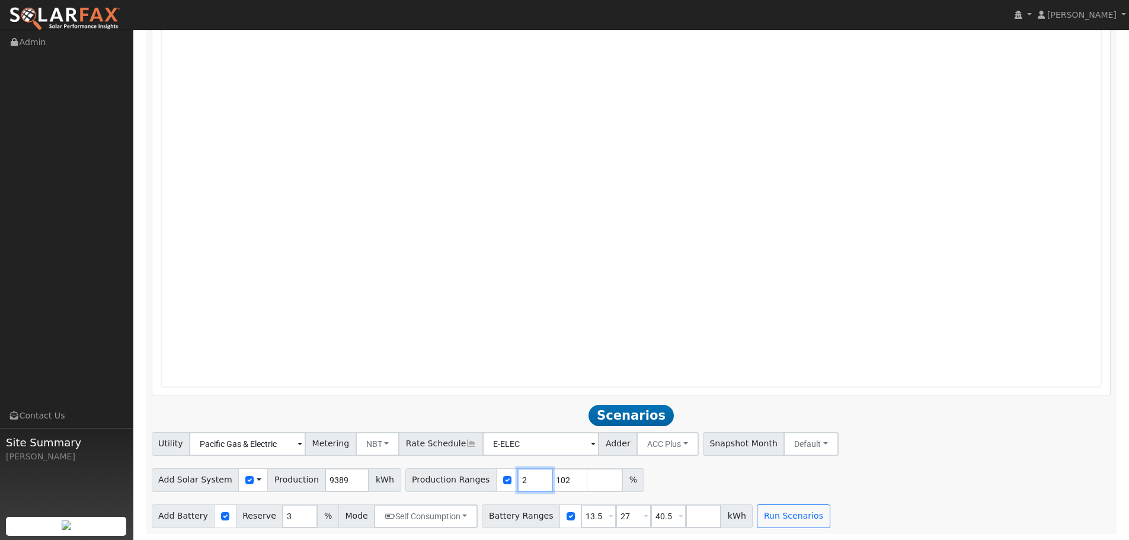
click at [517, 477] on input "2" at bounding box center [535, 480] width 36 height 24
type input "102"
click at [552, 481] on input "160" at bounding box center [570, 480] width 36 height 24
drag, startPoint x: 540, startPoint y: 481, endPoint x: 516, endPoint y: 484, distance: 25.1
click at [516, 484] on div "Production Ranges 102 160 %" at bounding box center [524, 480] width 239 height 24
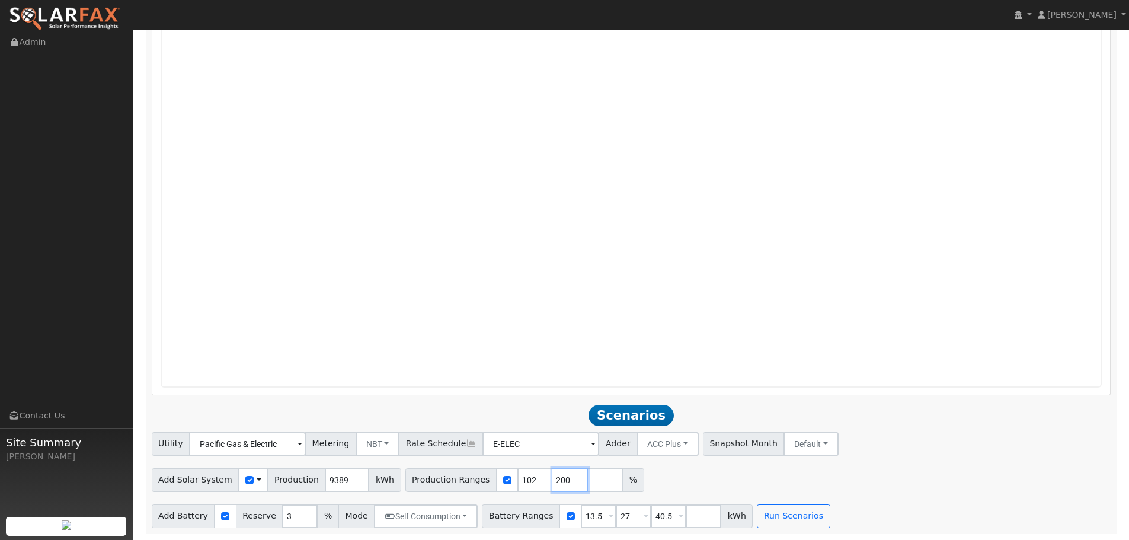
type input "200"
click at [517, 479] on input "102" at bounding box center [535, 480] width 36 height 24
drag, startPoint x: 511, startPoint y: 478, endPoint x: 491, endPoint y: 482, distance: 20.6
click at [491, 482] on div "Production Ranges 102 200 %" at bounding box center [524, 480] width 239 height 24
type input "140"
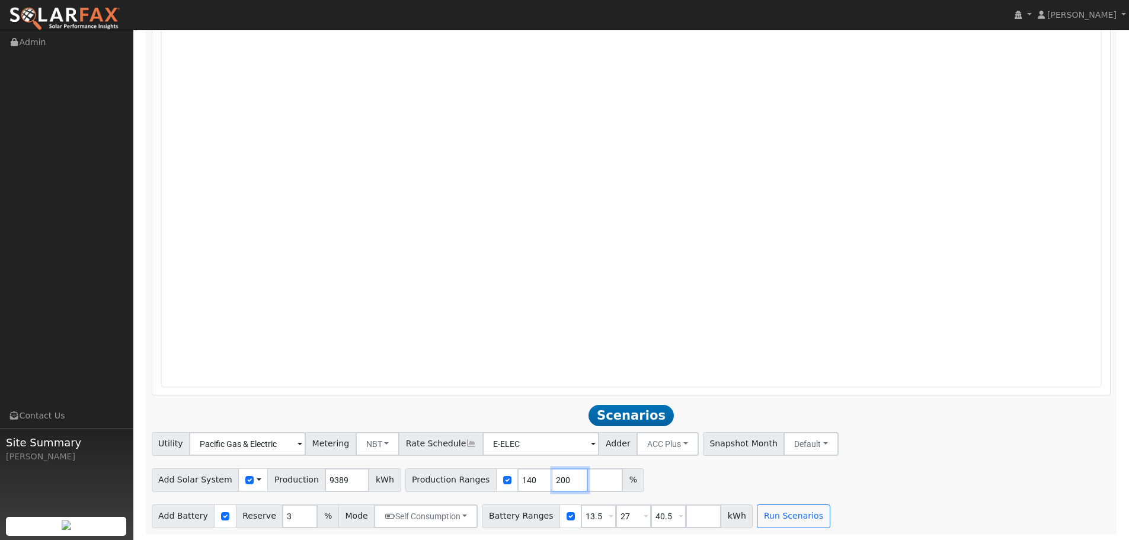
click at [552, 478] on input "200" at bounding box center [570, 480] width 36 height 24
click at [552, 479] on input "200" at bounding box center [570, 480] width 36 height 24
type input "180"
click at [587, 482] on input "number" at bounding box center [605, 480] width 36 height 24
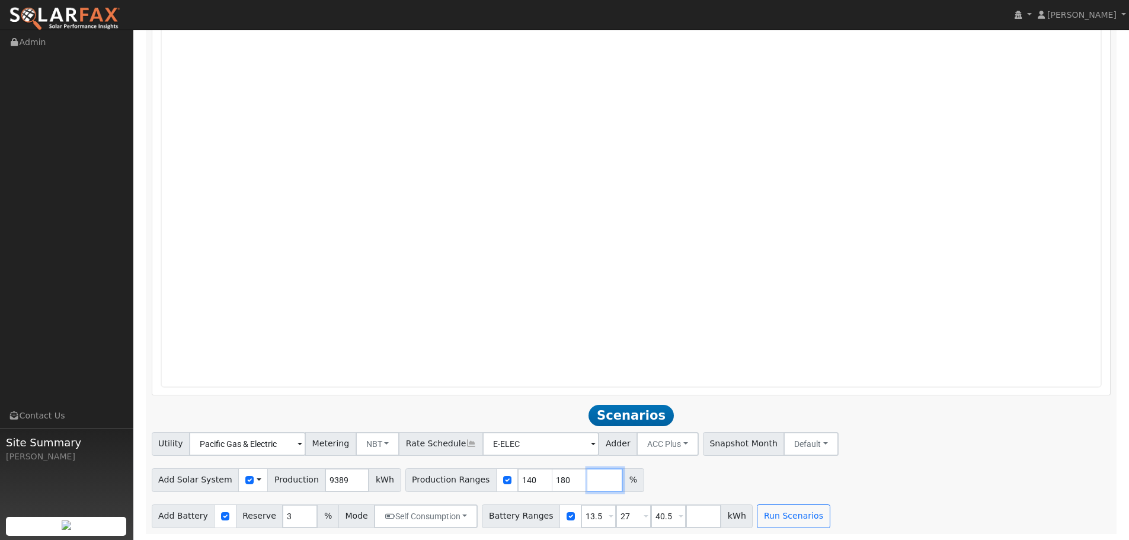
type input "3"
type input "220"
click at [988, 441] on div "Utility Pacific Gas & Electric Metering NBT NEM NBT Rate Schedule E-ELEC Adder …" at bounding box center [630, 442] width 963 height 28
click at [616, 513] on input "27" at bounding box center [634, 516] width 36 height 24
click at [287, 521] on input "3" at bounding box center [300, 516] width 36 height 24
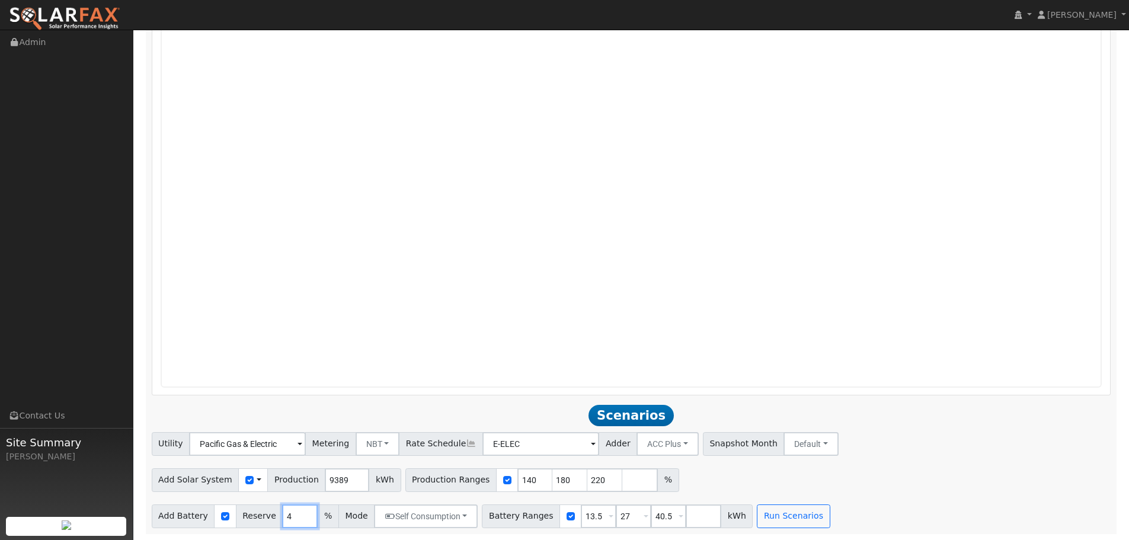
click at [301, 511] on input "4" at bounding box center [300, 516] width 36 height 24
click at [298, 513] on input "5" at bounding box center [300, 516] width 36 height 24
click at [298, 513] on input "6" at bounding box center [300, 516] width 36 height 24
click at [298, 513] on input "7" at bounding box center [300, 516] width 36 height 24
click at [297, 514] on input "8" at bounding box center [300, 516] width 36 height 24
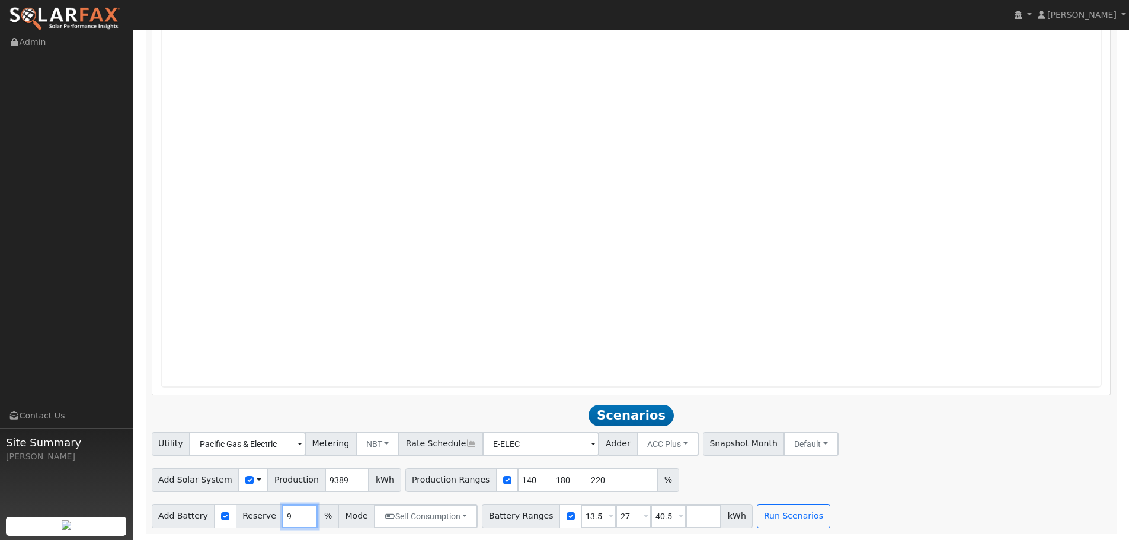
click at [297, 514] on input "9" at bounding box center [300, 516] width 36 height 24
type input "10"
click at [297, 514] on input "10" at bounding box center [300, 516] width 36 height 24
click at [784, 515] on button "Run Scenarios" at bounding box center [793, 516] width 73 height 24
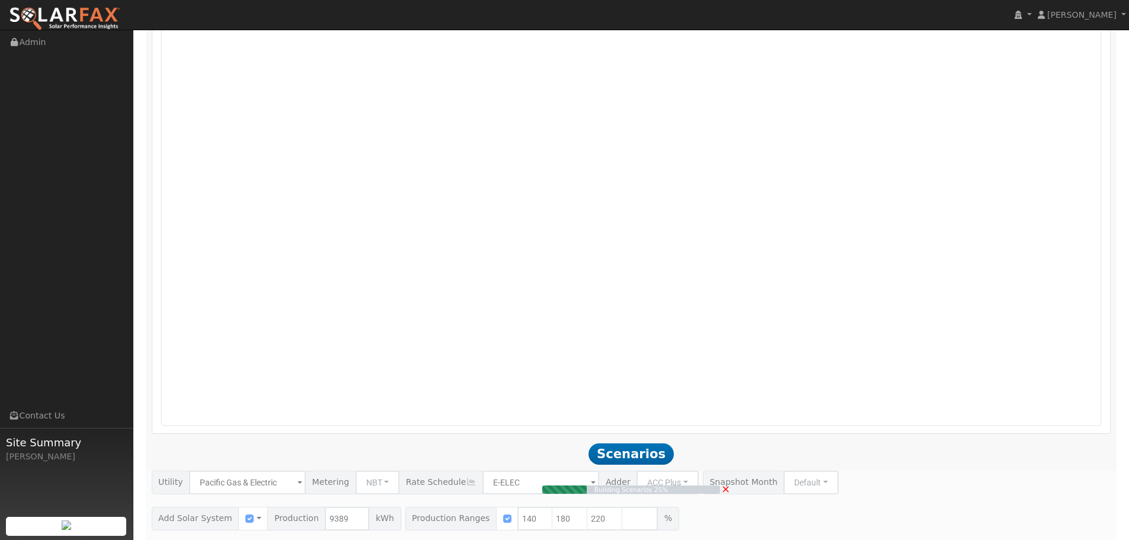
scroll to position [1139, 0]
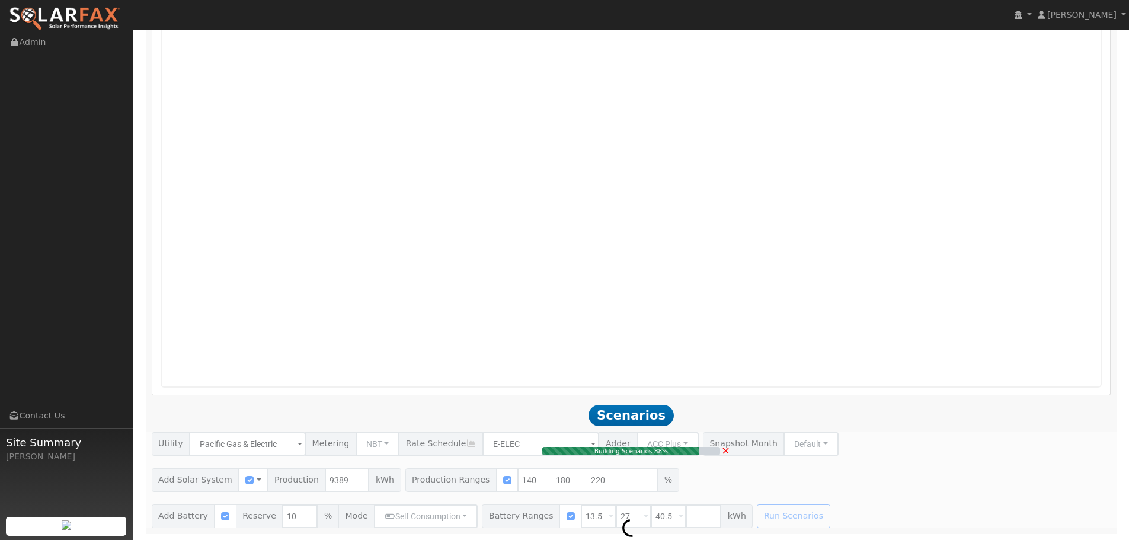
type input "8.8"
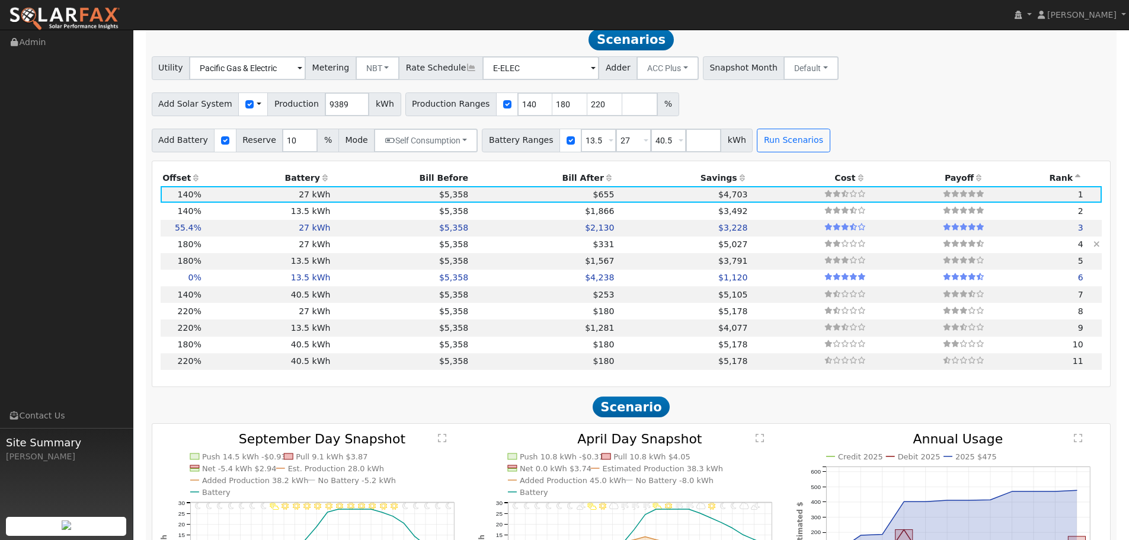
scroll to position [1574, 0]
click at [974, 177] on icon at bounding box center [979, 176] width 11 height 8
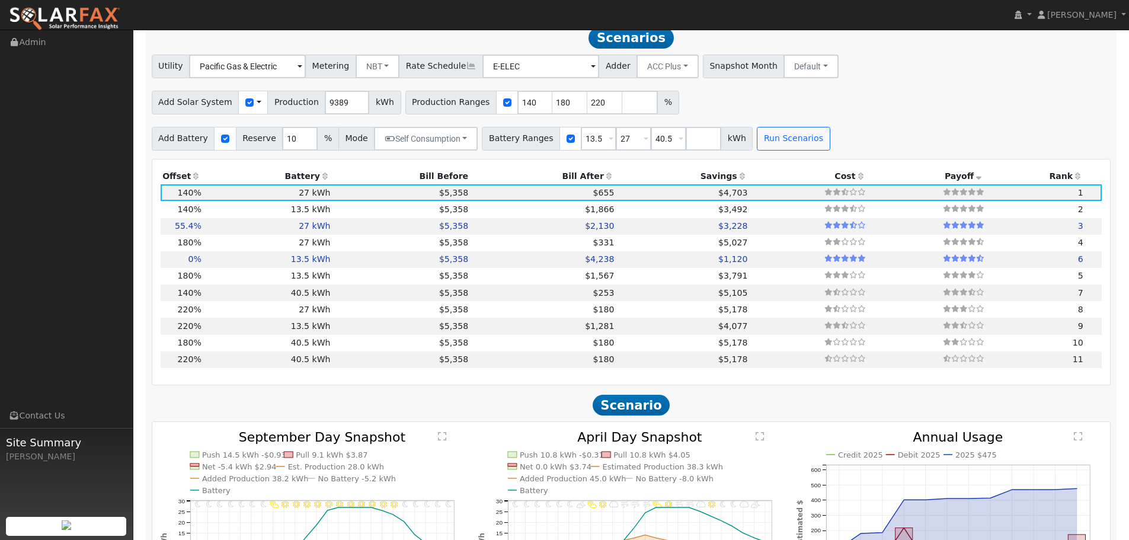
click at [737, 177] on icon at bounding box center [742, 176] width 11 height 8
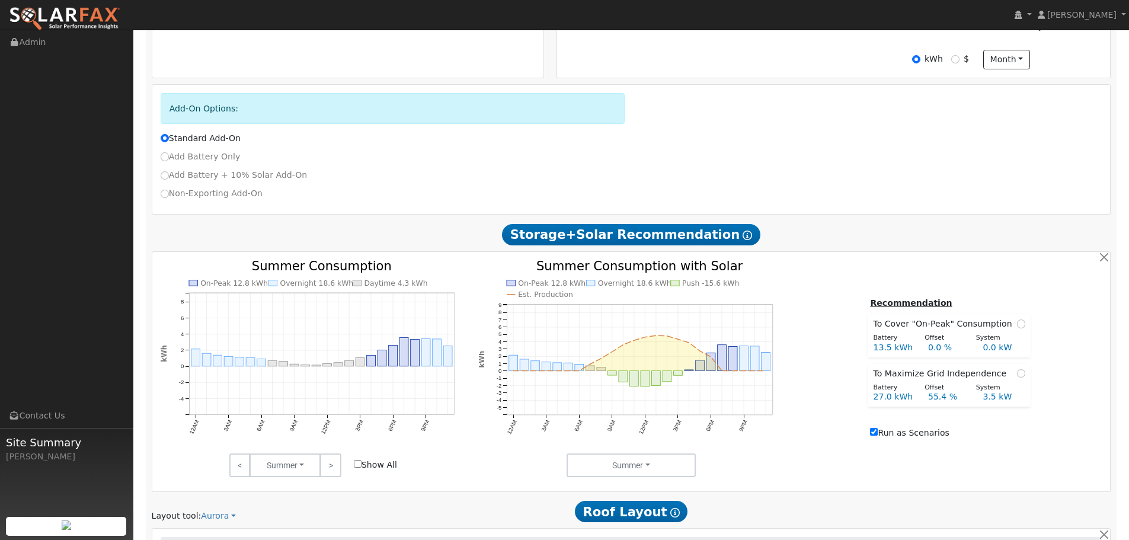
scroll to position [178, 0]
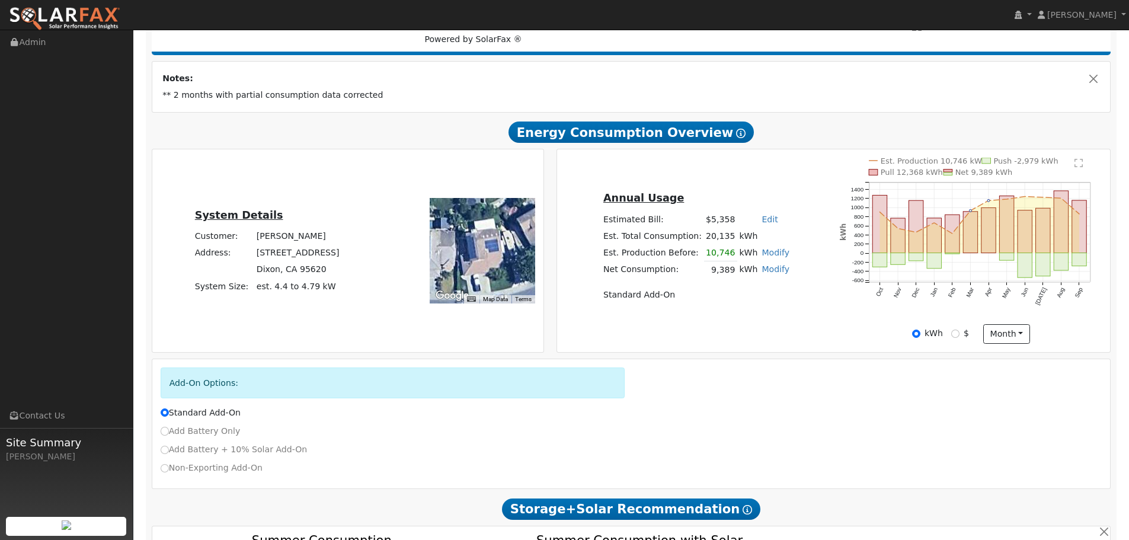
click at [766, 257] on link "Modify" at bounding box center [775, 252] width 28 height 9
type input "10746"
click at [791, 242] on button "button" at bounding box center [796, 241] width 10 height 10
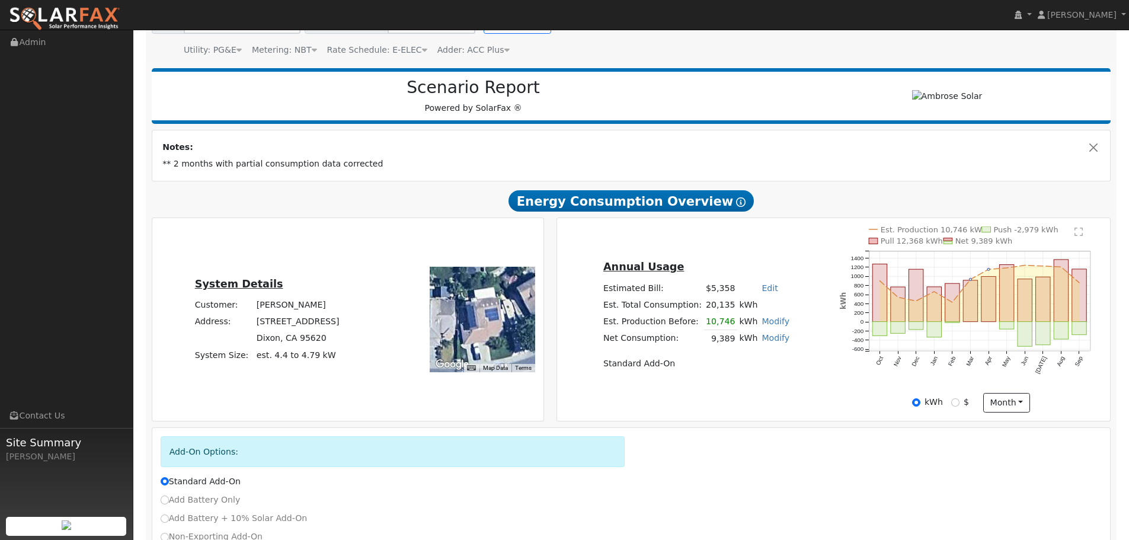
scroll to position [119, 0]
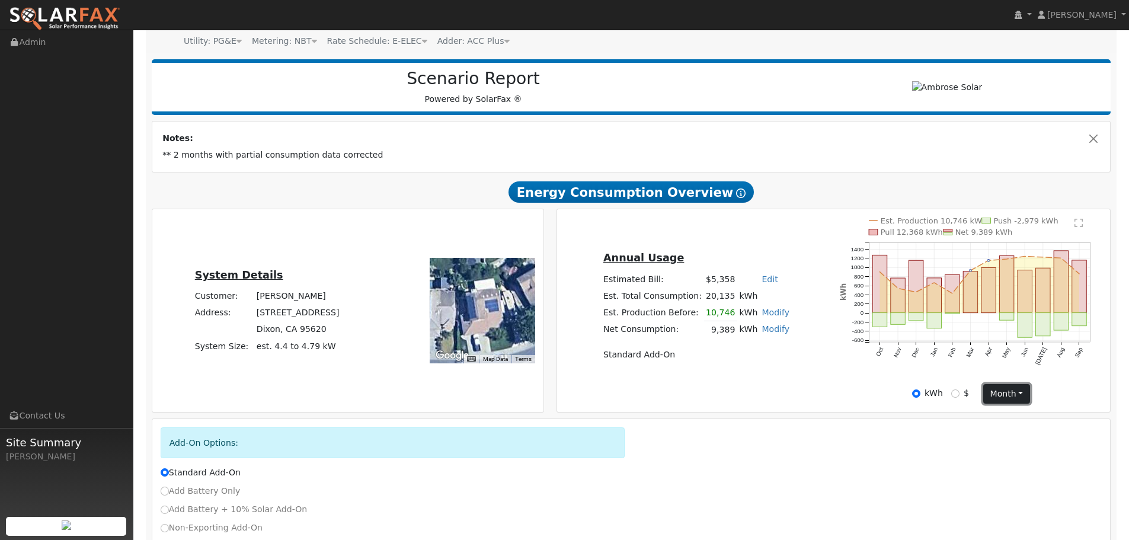
click at [1020, 394] on button "month" at bounding box center [1006, 394] width 47 height 20
click at [1000, 422] on link "Day" at bounding box center [1025, 418] width 82 height 17
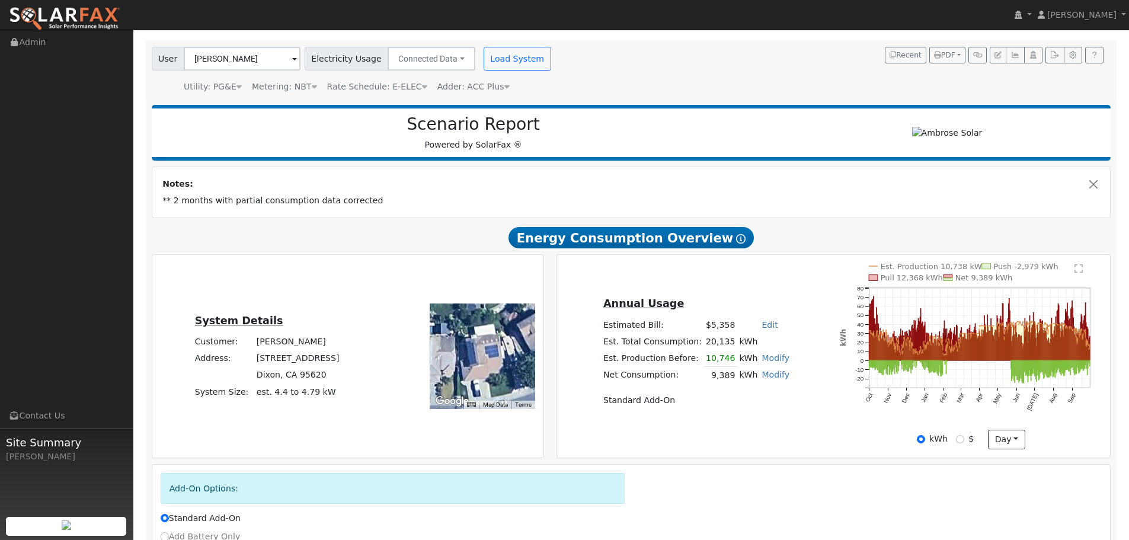
scroll to position [0, 0]
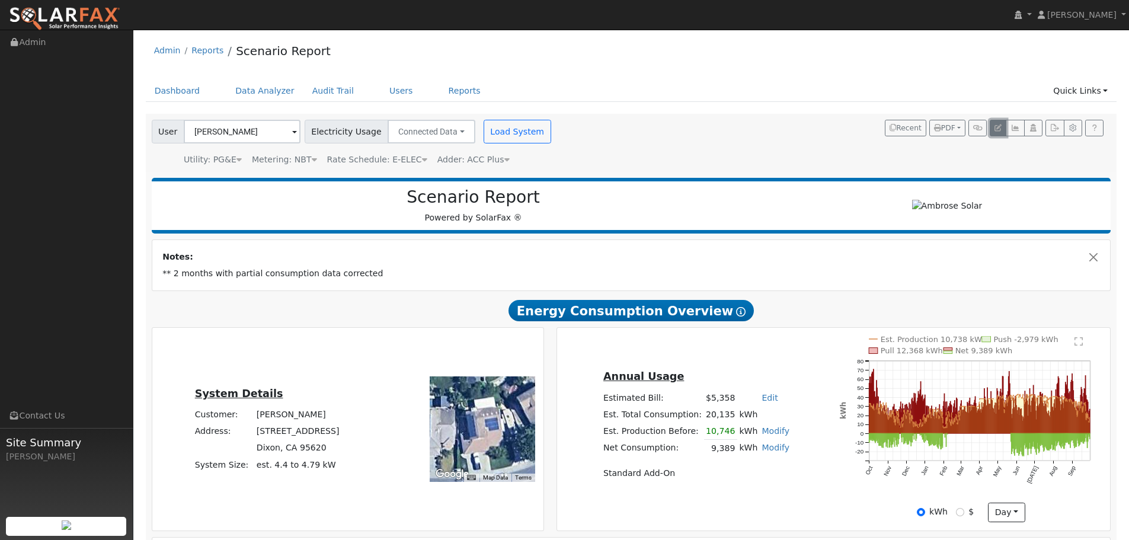
click at [996, 124] on icon "button" at bounding box center [997, 127] width 7 height 7
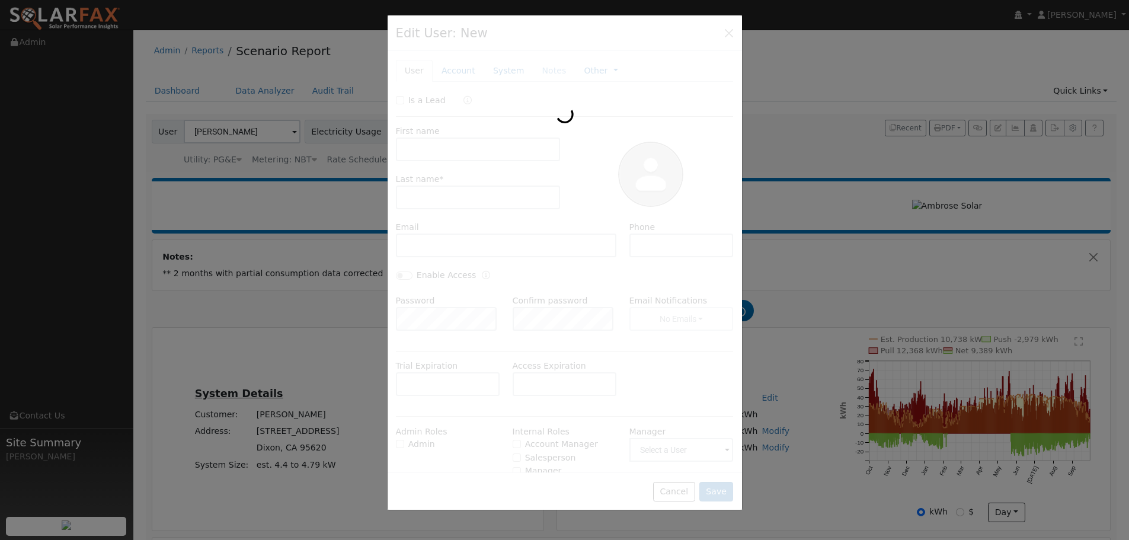
type input "[PERSON_NAME]"
type input "Cossu"
type input "[EMAIL_ADDRESS][DOMAIN_NAME]"
type input "[PHONE_NUMBER]"
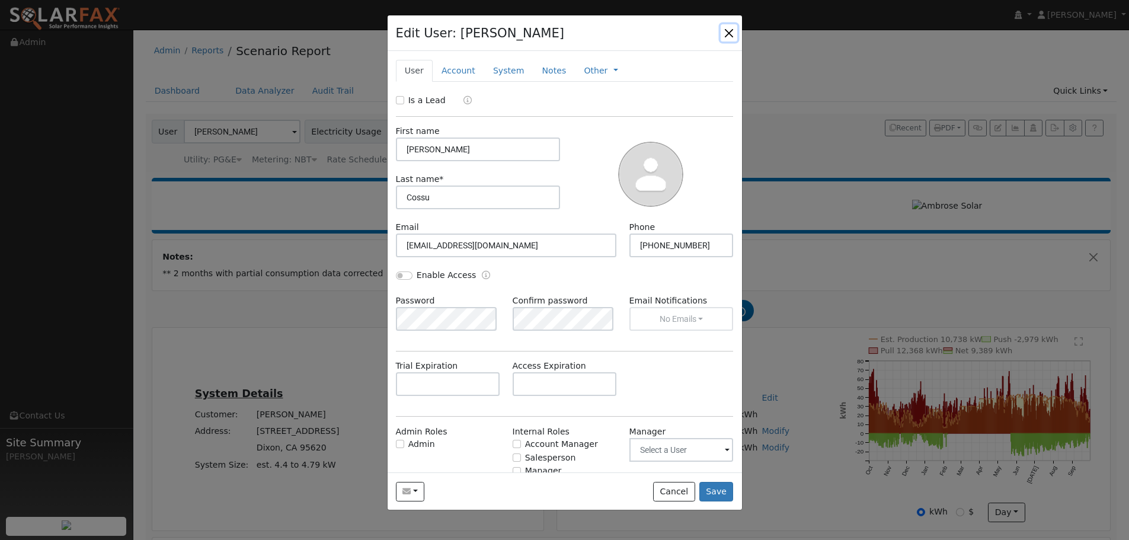
click at [725, 27] on button "button" at bounding box center [729, 32] width 17 height 17
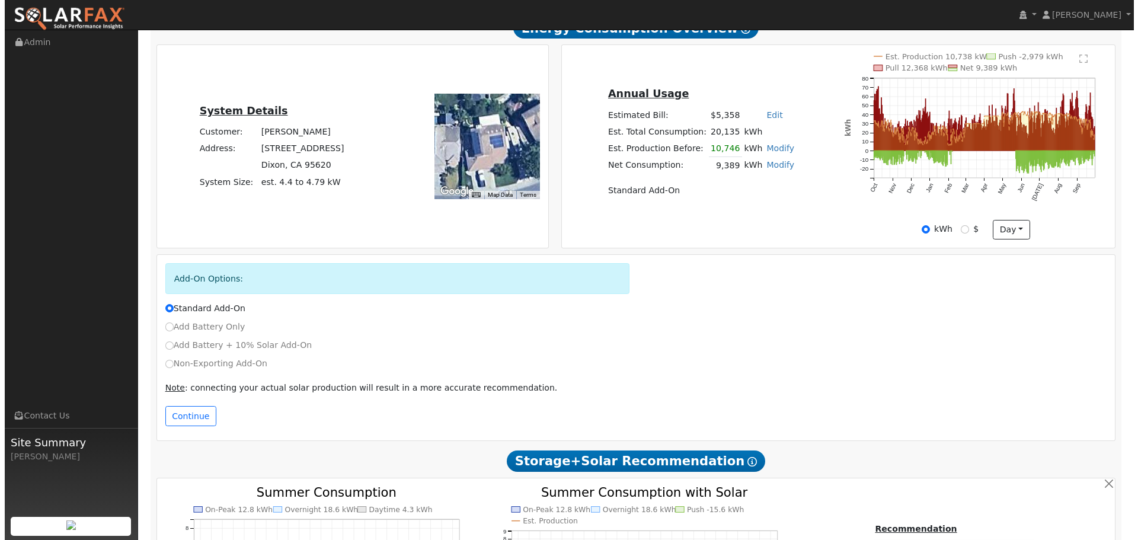
scroll to position [59, 0]
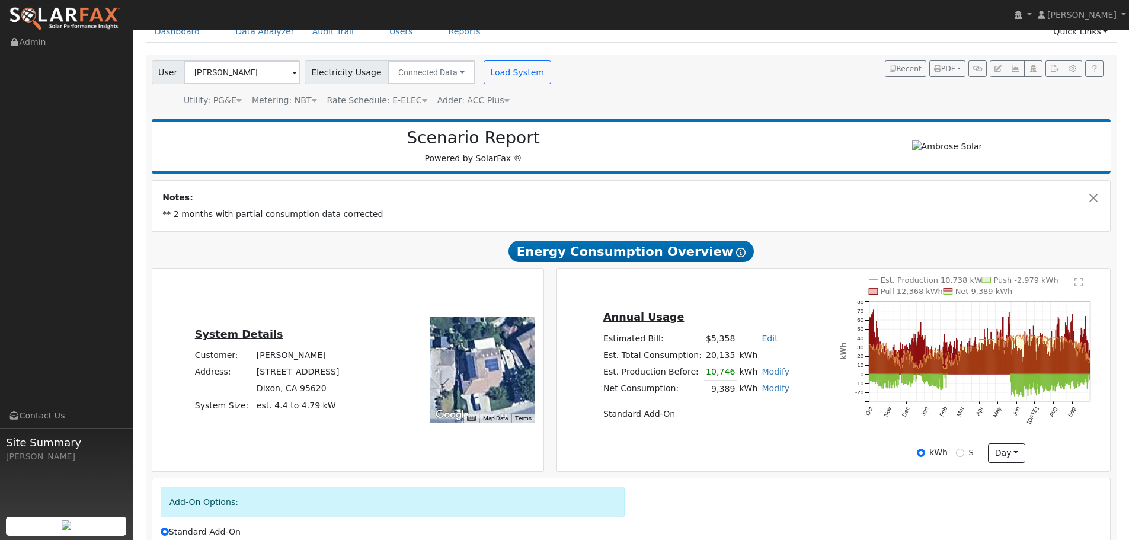
click at [1077, 284] on text "" at bounding box center [1078, 281] width 8 height 9
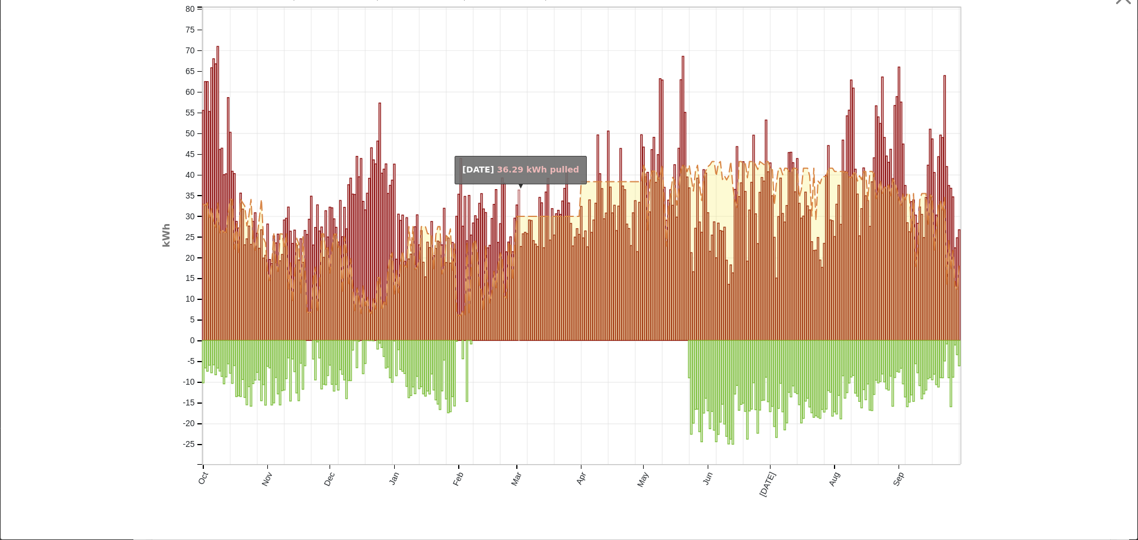
scroll to position [0, 0]
